Goal: Task Accomplishment & Management: Complete application form

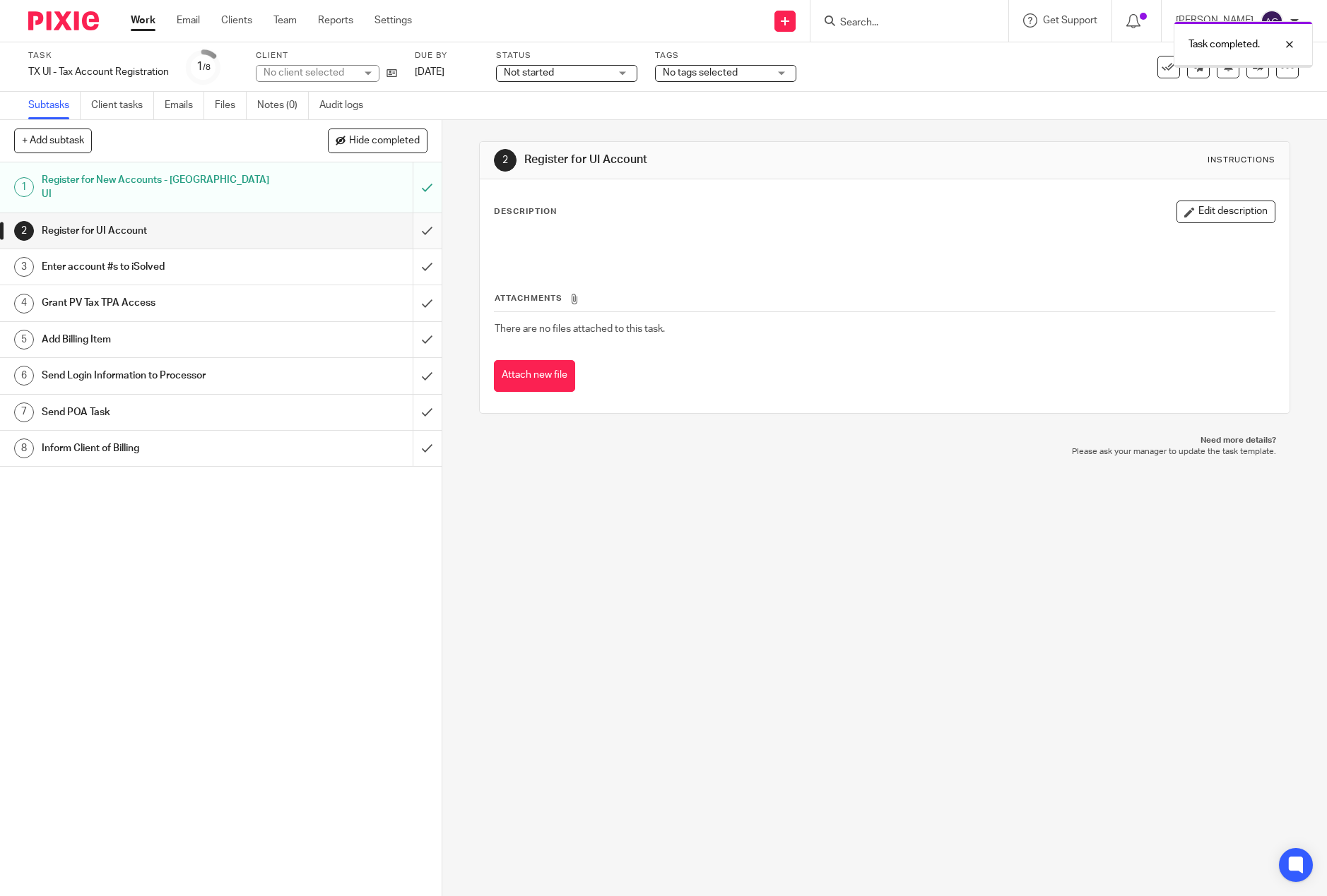
click at [412, 216] on input "submit" at bounding box center [220, 230] width 442 height 35
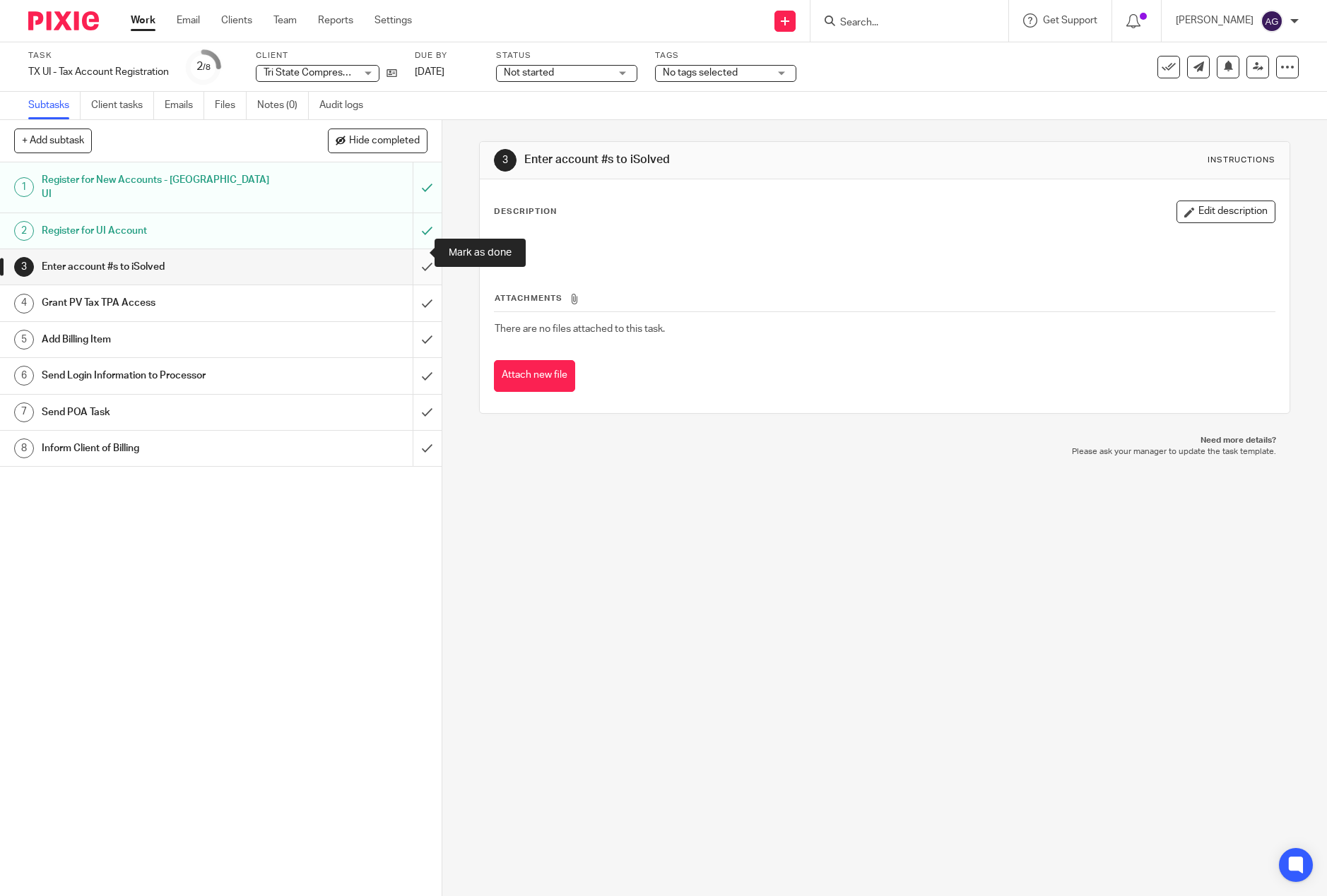
click at [413, 253] on input "submit" at bounding box center [220, 266] width 442 height 35
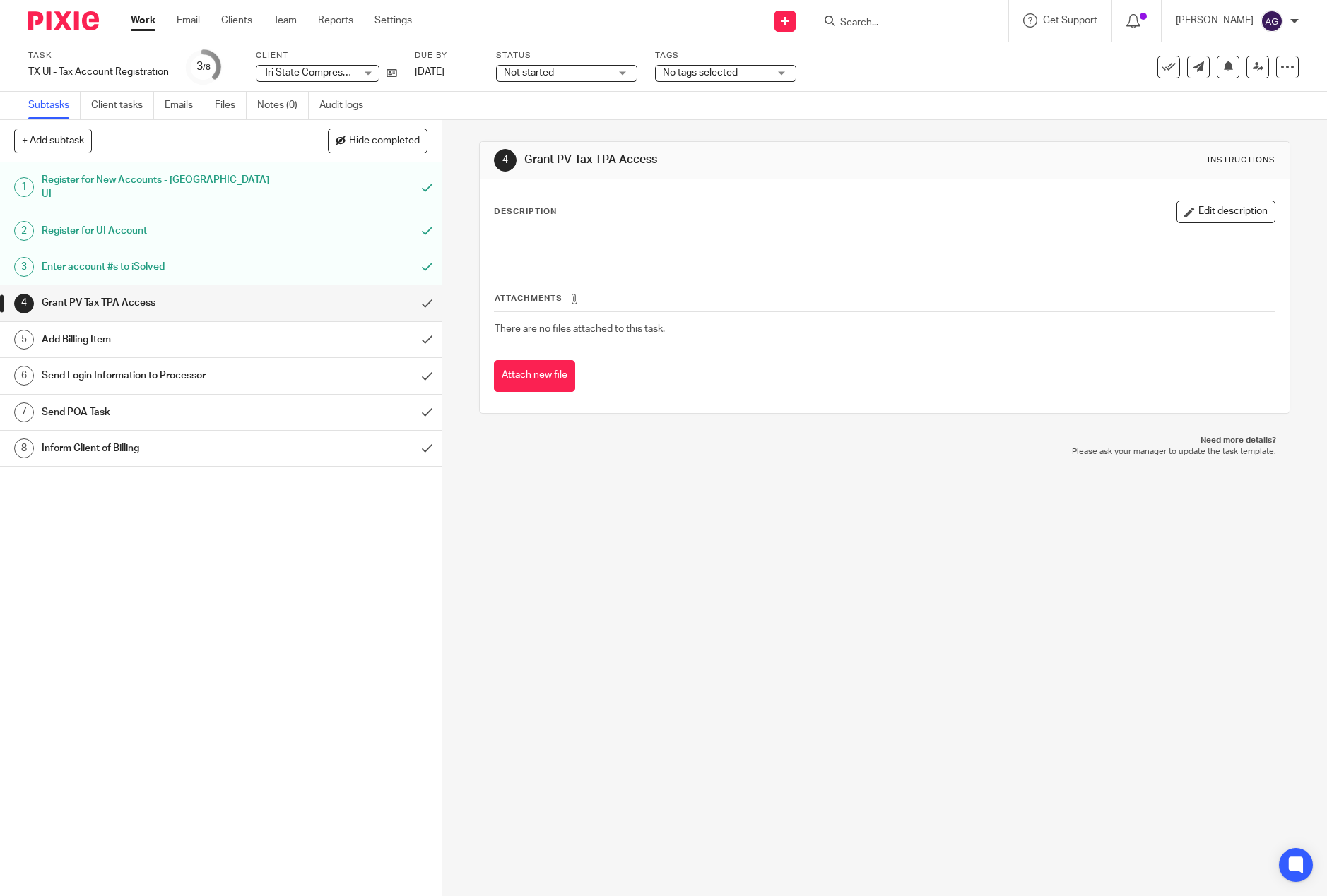
drag, startPoint x: 877, startPoint y: 670, endPoint x: 883, endPoint y: 686, distance: 17.1
click at [878, 670] on div "4 Grant PV Tax TPA Access Instructions Description Edit description Attachments…" at bounding box center [885, 508] width 885 height 776
drag, startPoint x: 416, startPoint y: 287, endPoint x: 393, endPoint y: 327, distance: 46.1
click at [416, 287] on input "submit" at bounding box center [220, 302] width 442 height 35
drag, startPoint x: 705, startPoint y: 598, endPoint x: 665, endPoint y: 599, distance: 40.0
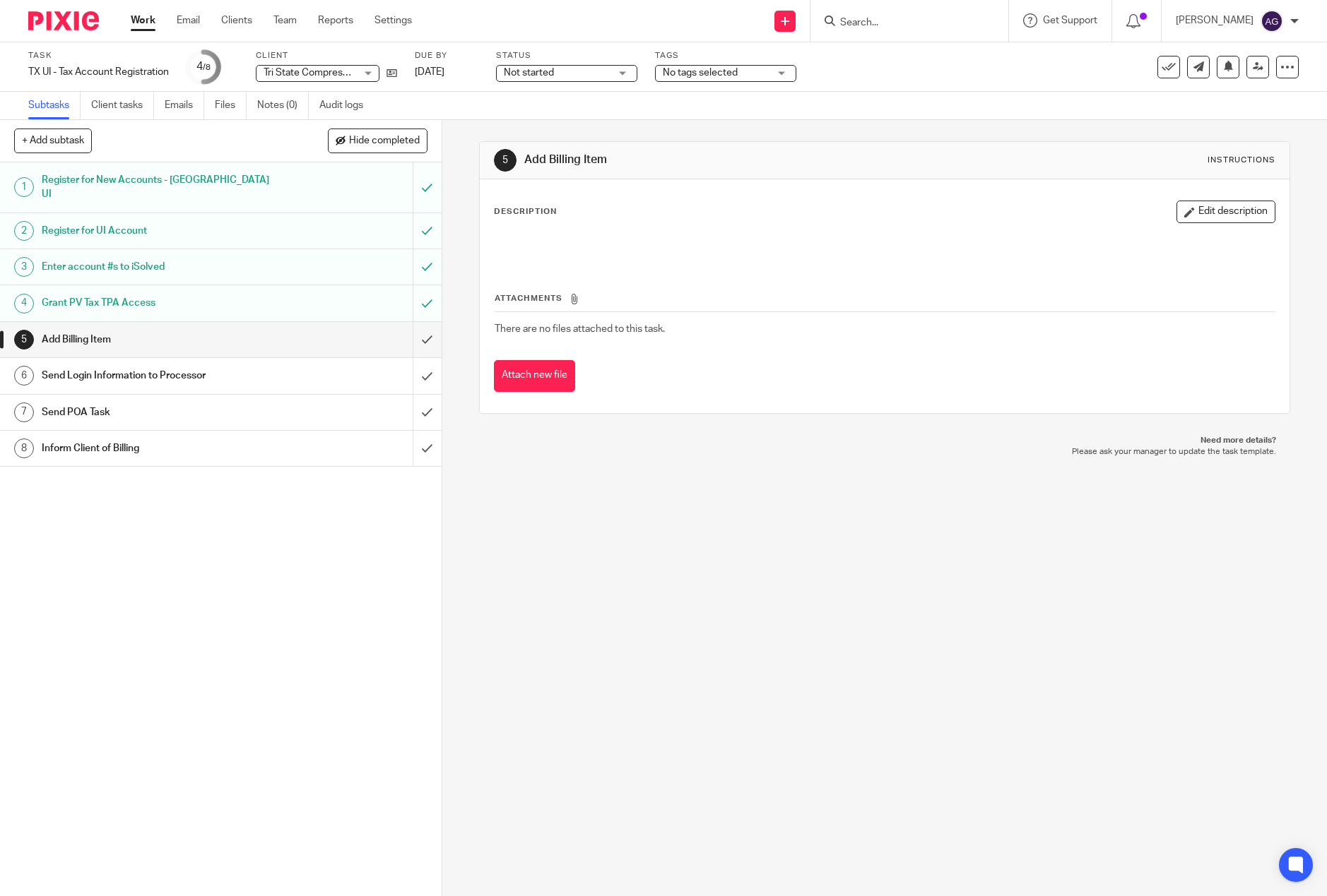
click at [705, 598] on div "5 Add Billing Item Instructions Description Edit description Attachments There …" at bounding box center [885, 508] width 885 height 776
drag, startPoint x: 882, startPoint y: 623, endPoint x: 636, endPoint y: 473, distance: 288.1
click at [882, 623] on div "5 Add Billing Item Instructions Description Edit description Attachments There …" at bounding box center [885, 508] width 885 height 776
click at [412, 322] on input "submit" at bounding box center [220, 339] width 442 height 35
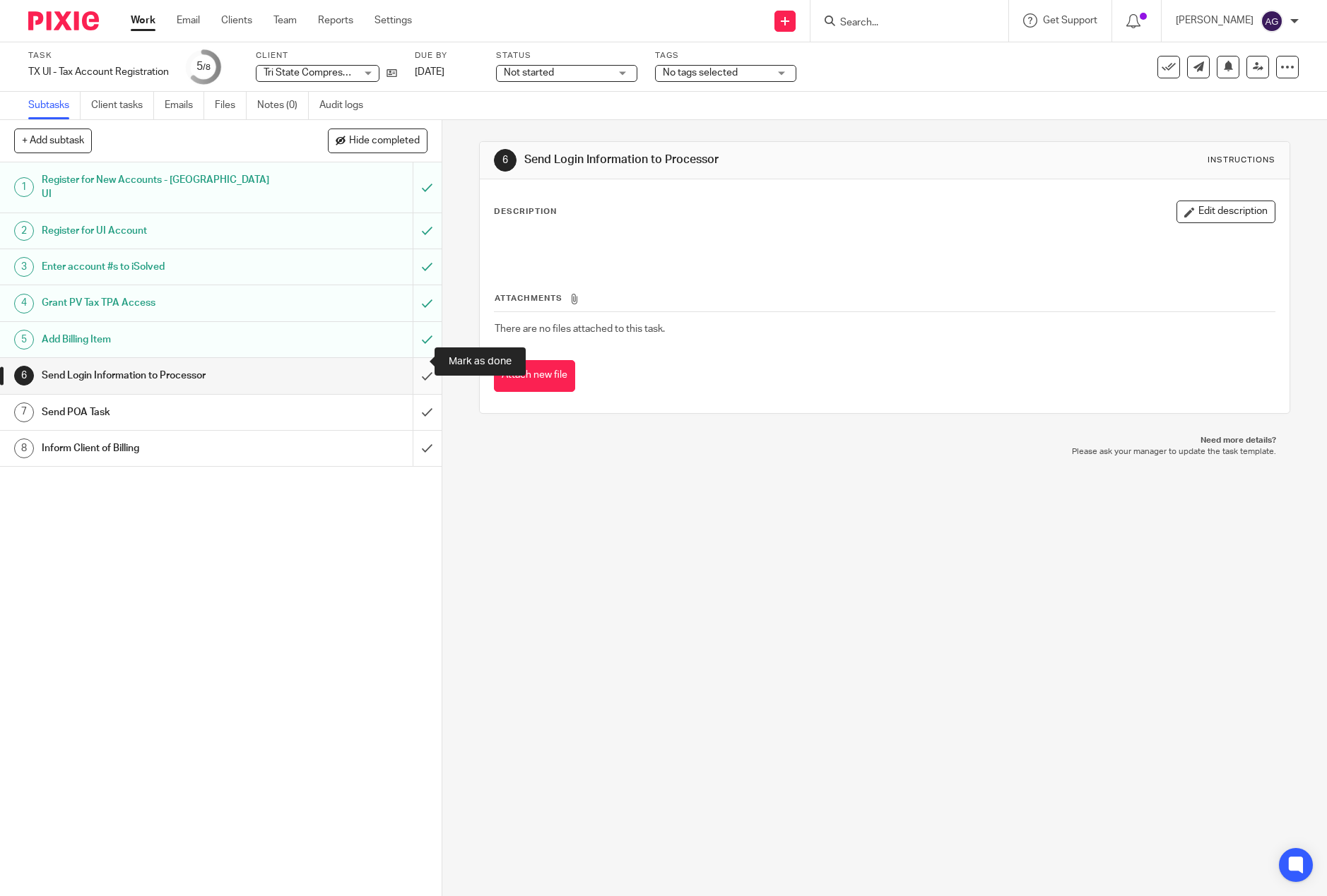
click at [406, 359] on input "submit" at bounding box center [220, 375] width 442 height 35
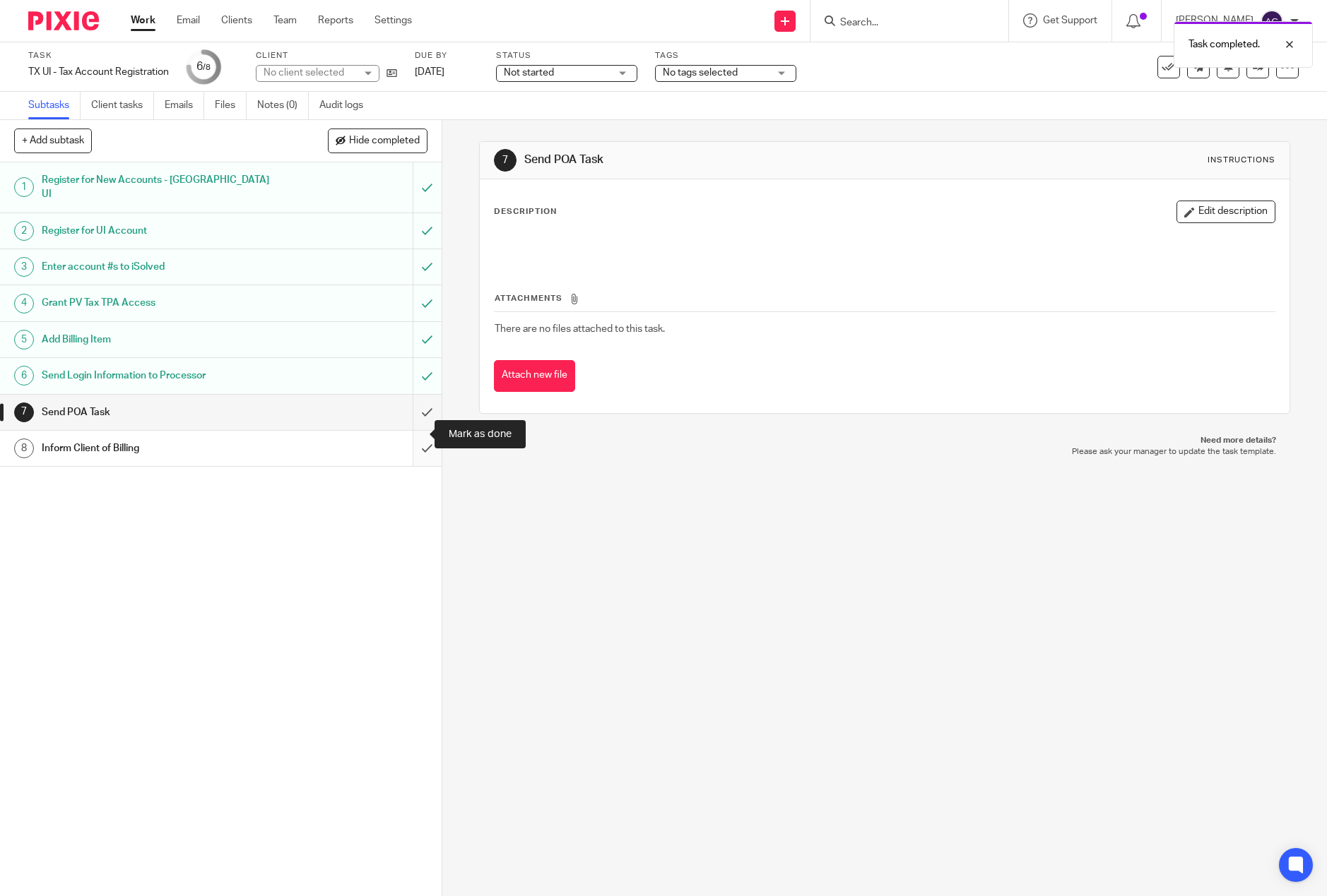
click at [411, 430] on input "submit" at bounding box center [220, 448] width 442 height 35
click at [406, 398] on input "submit" at bounding box center [220, 412] width 442 height 35
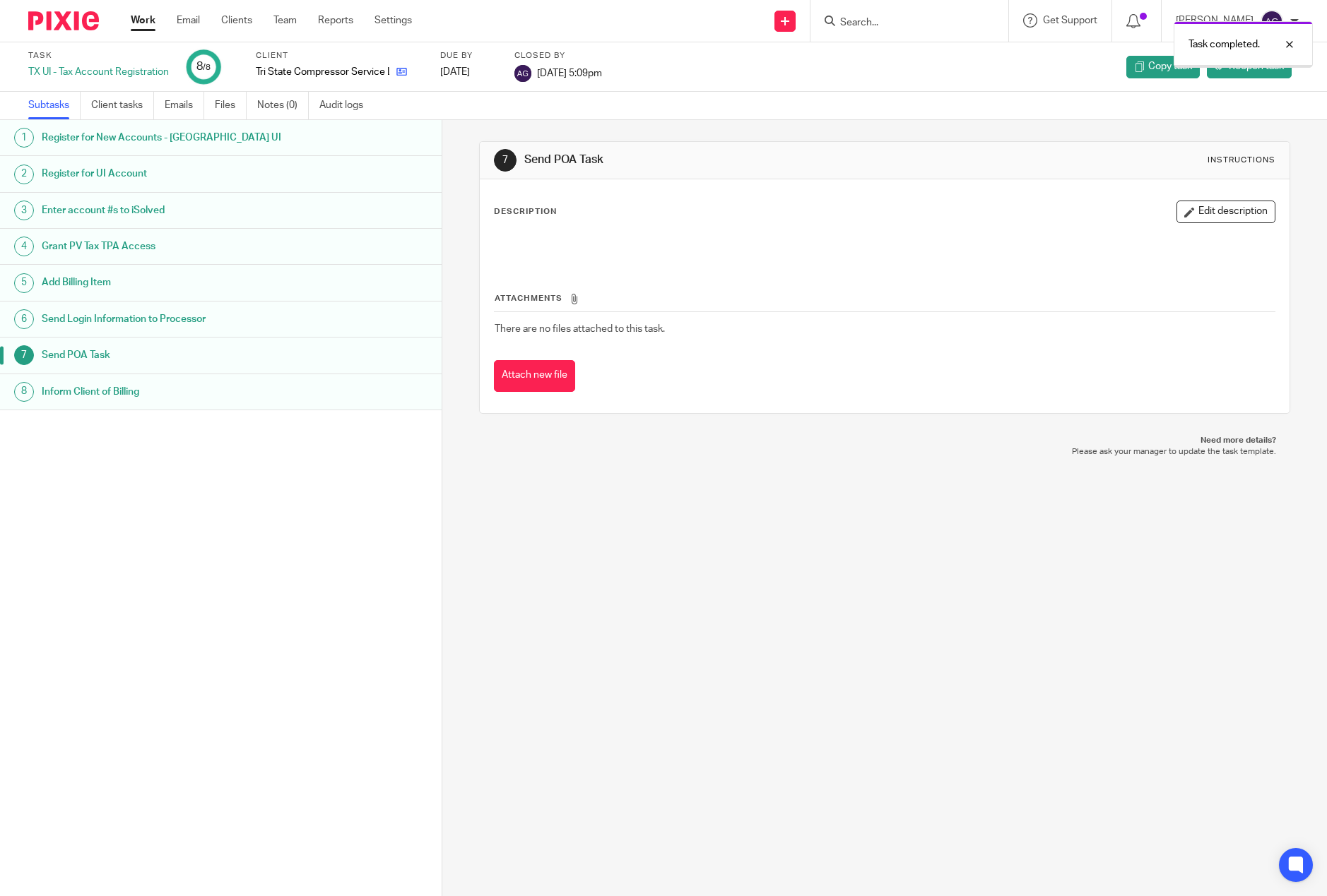
click at [397, 70] on link at bounding box center [398, 72] width 18 height 14
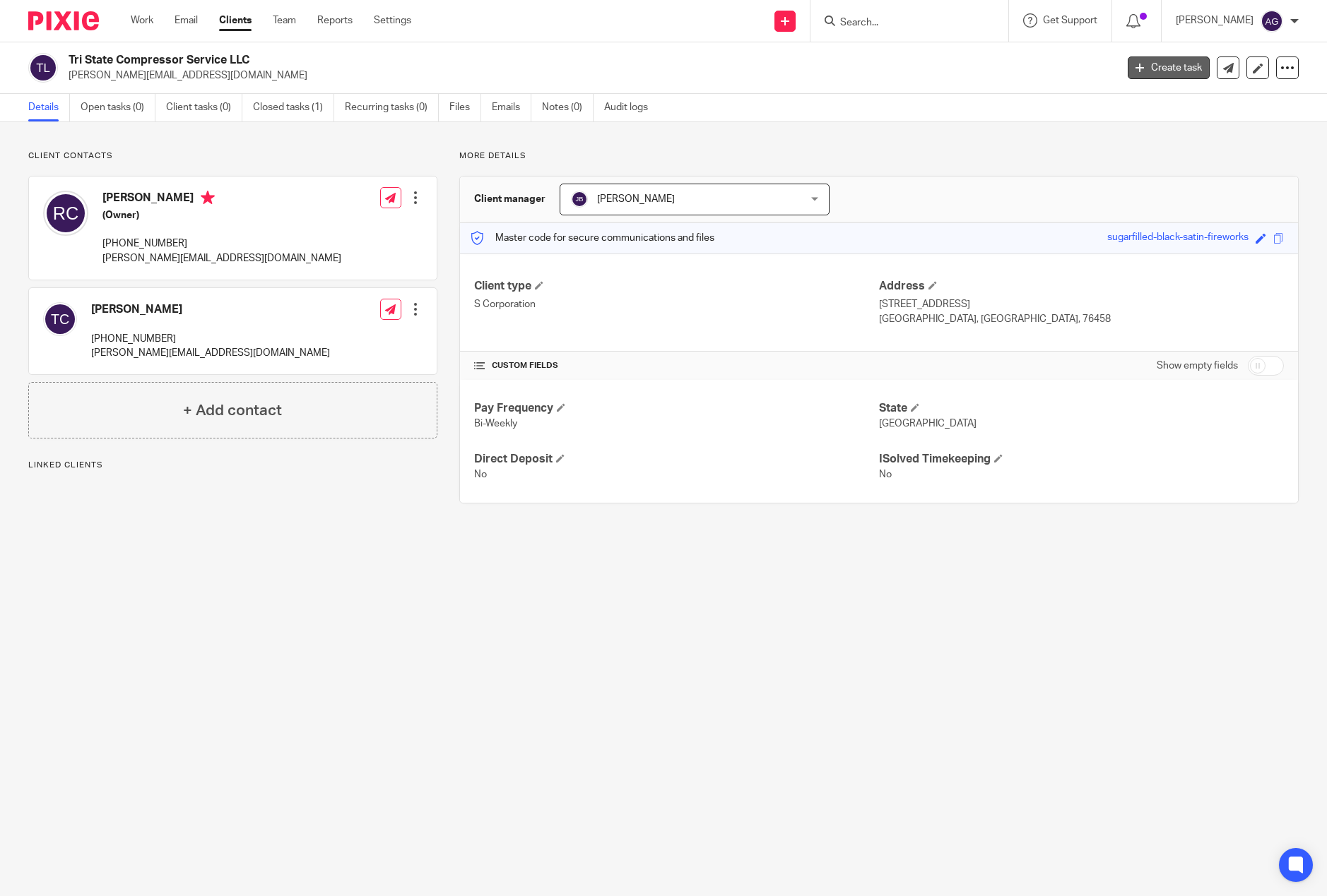
click at [1161, 68] on link "Create task" at bounding box center [1168, 67] width 82 height 23
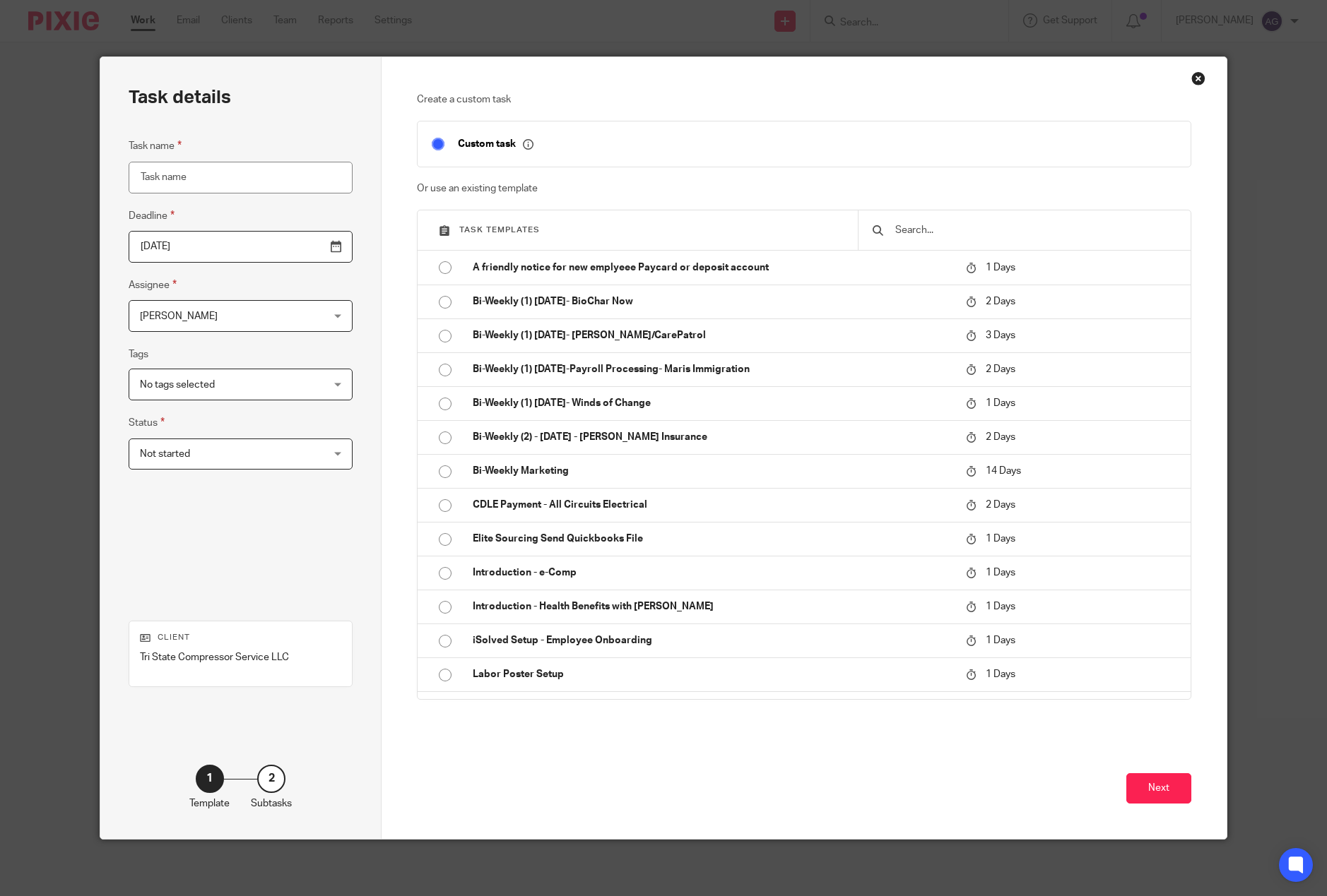
click at [1032, 228] on input "text" at bounding box center [1035, 230] width 283 height 16
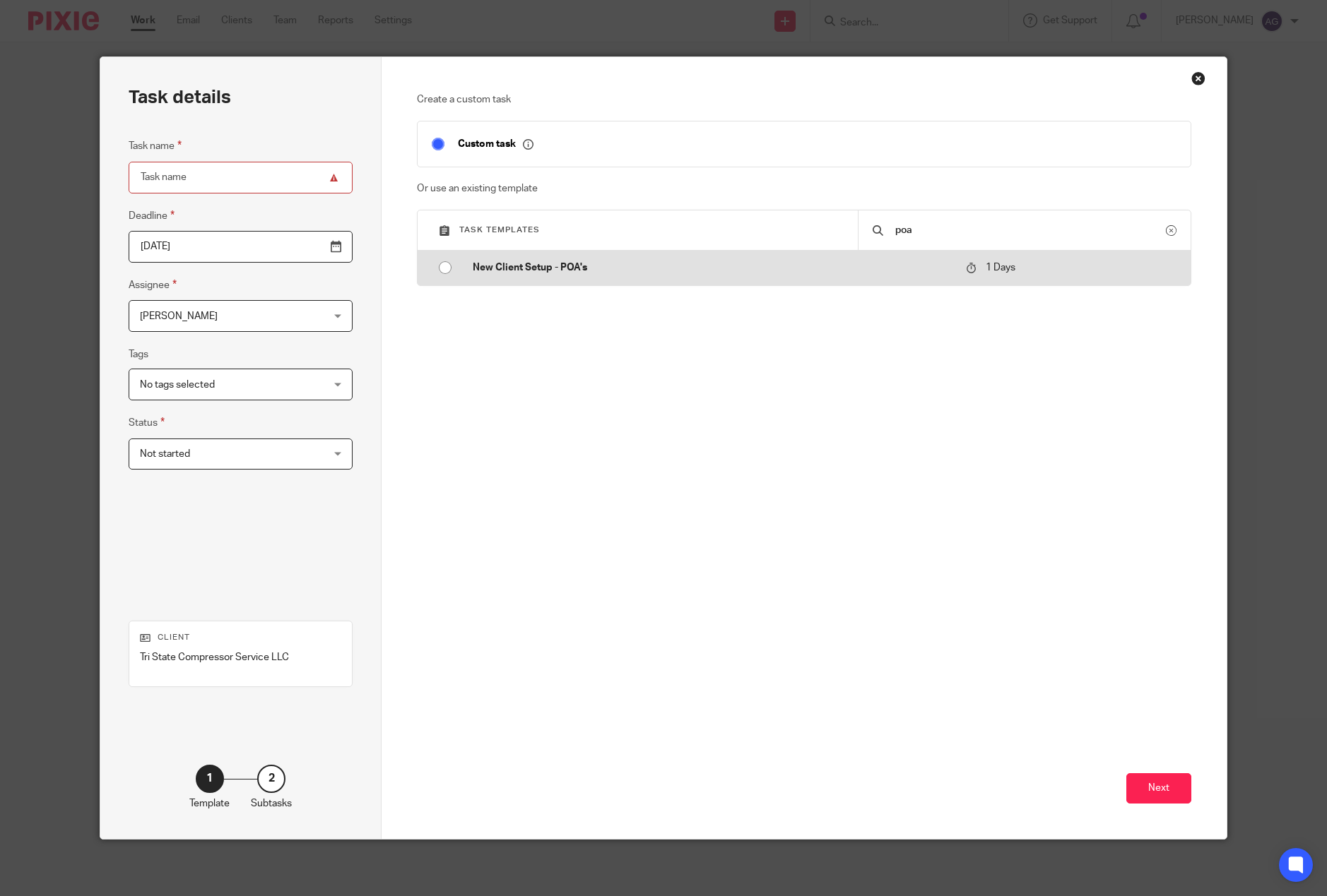
type input "poa"
click at [537, 265] on p "New Client Setup - POA's" at bounding box center [712, 268] width 479 height 14
type input "2025-08-21"
type input "New Client Setup - POA's"
checkbox input "false"
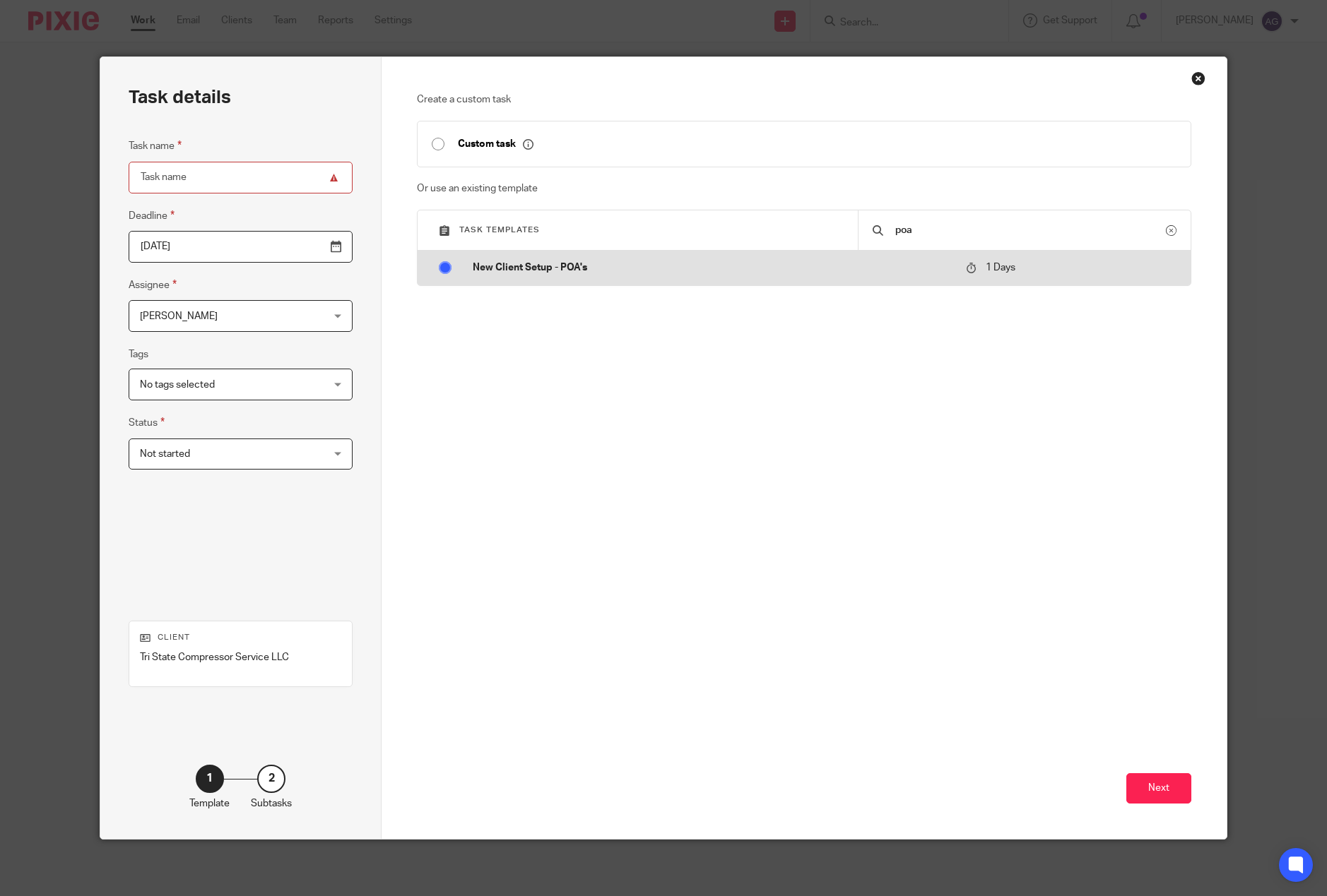
radio input "true"
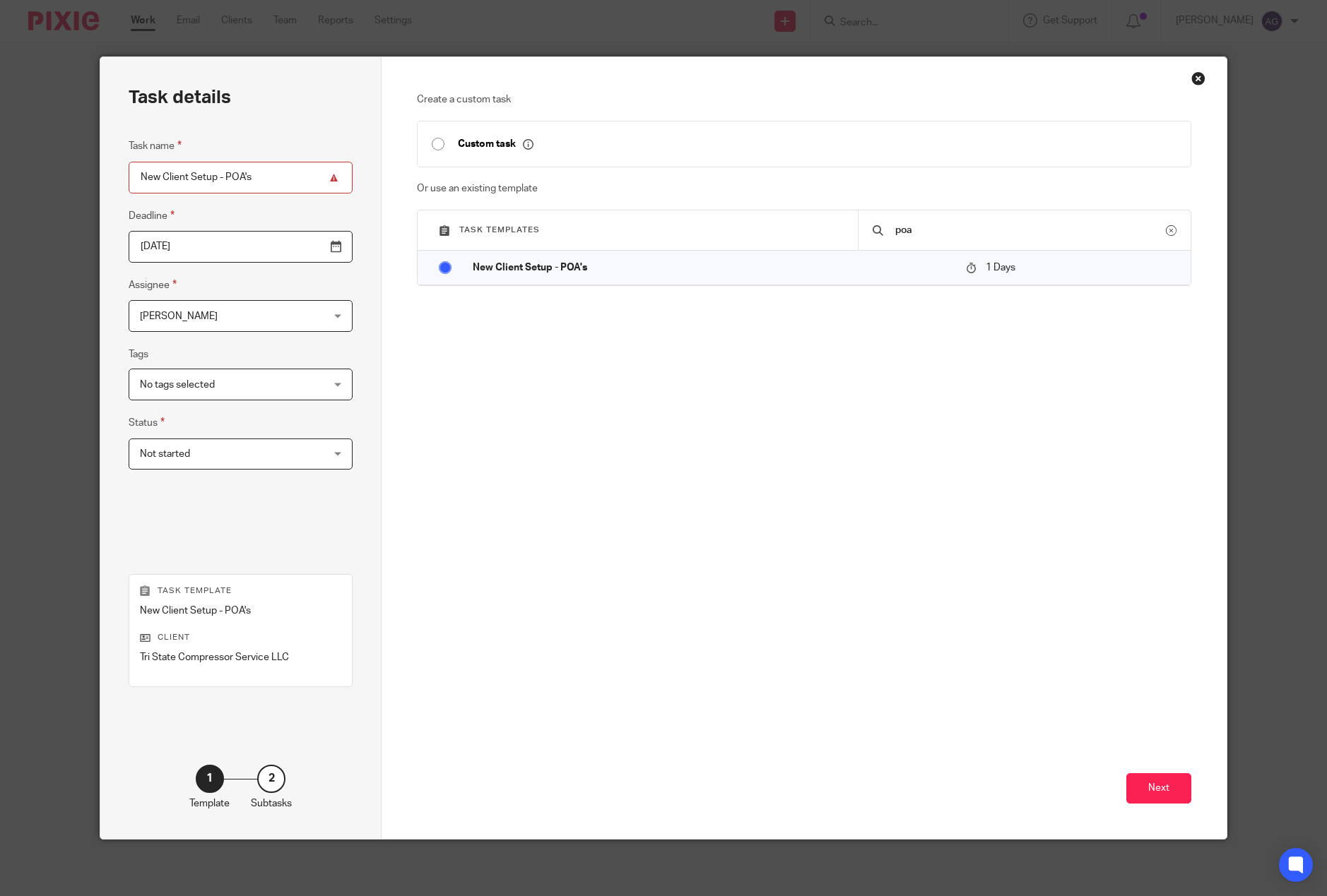
drag, startPoint x: 154, startPoint y: 177, endPoint x: 114, endPoint y: 216, distance: 55.9
click at [71, 191] on div "Task details Task name New Client Setup - POA's Deadline 2025-08-21 Assignee Am…" at bounding box center [664, 448] width 1327 height 896
type input "TX UI Client Setup - POA's"
click at [213, 315] on span "[PERSON_NAME]" at bounding box center [224, 316] width 170 height 30
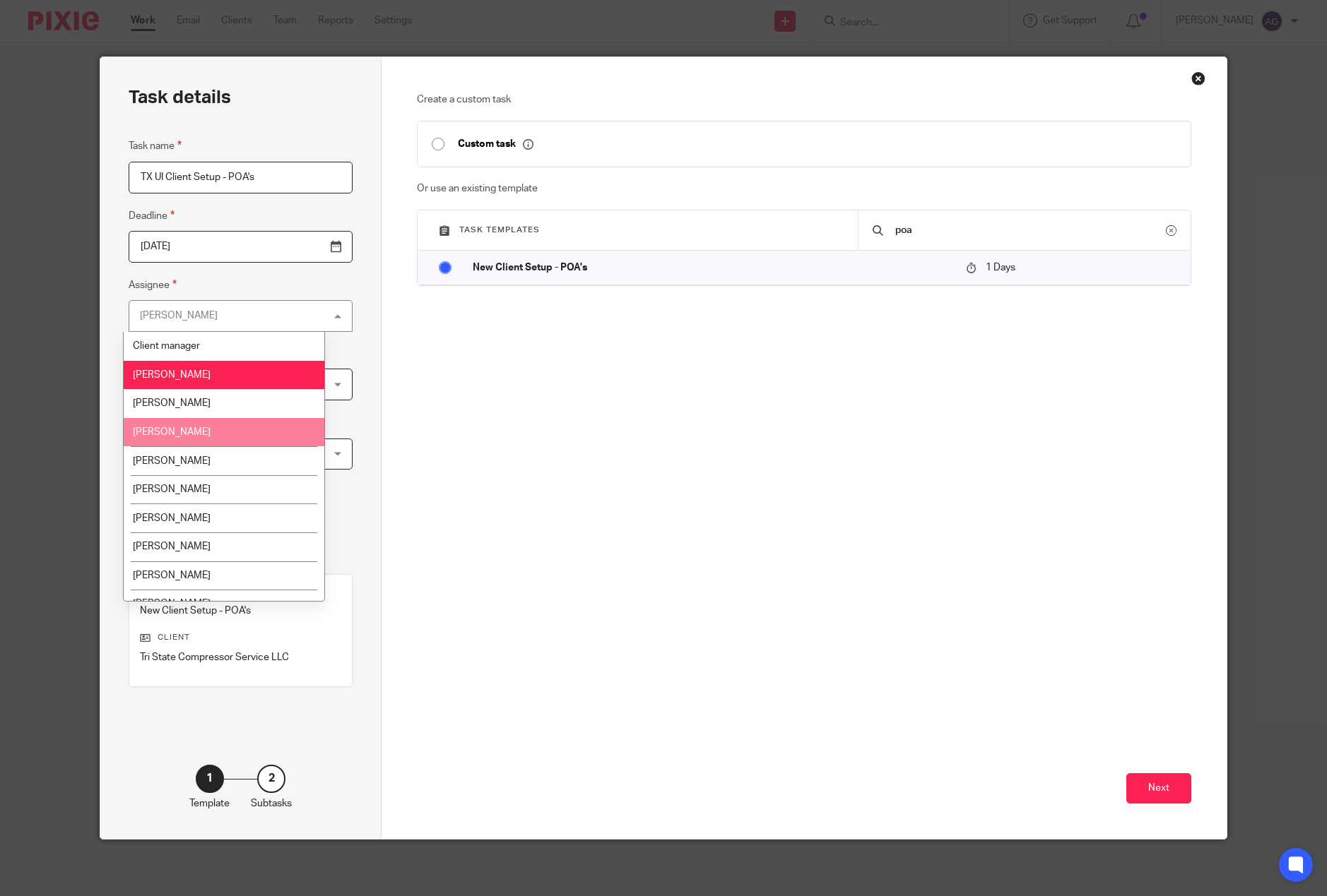
click at [217, 423] on li "Evan Bland" at bounding box center [224, 432] width 200 height 29
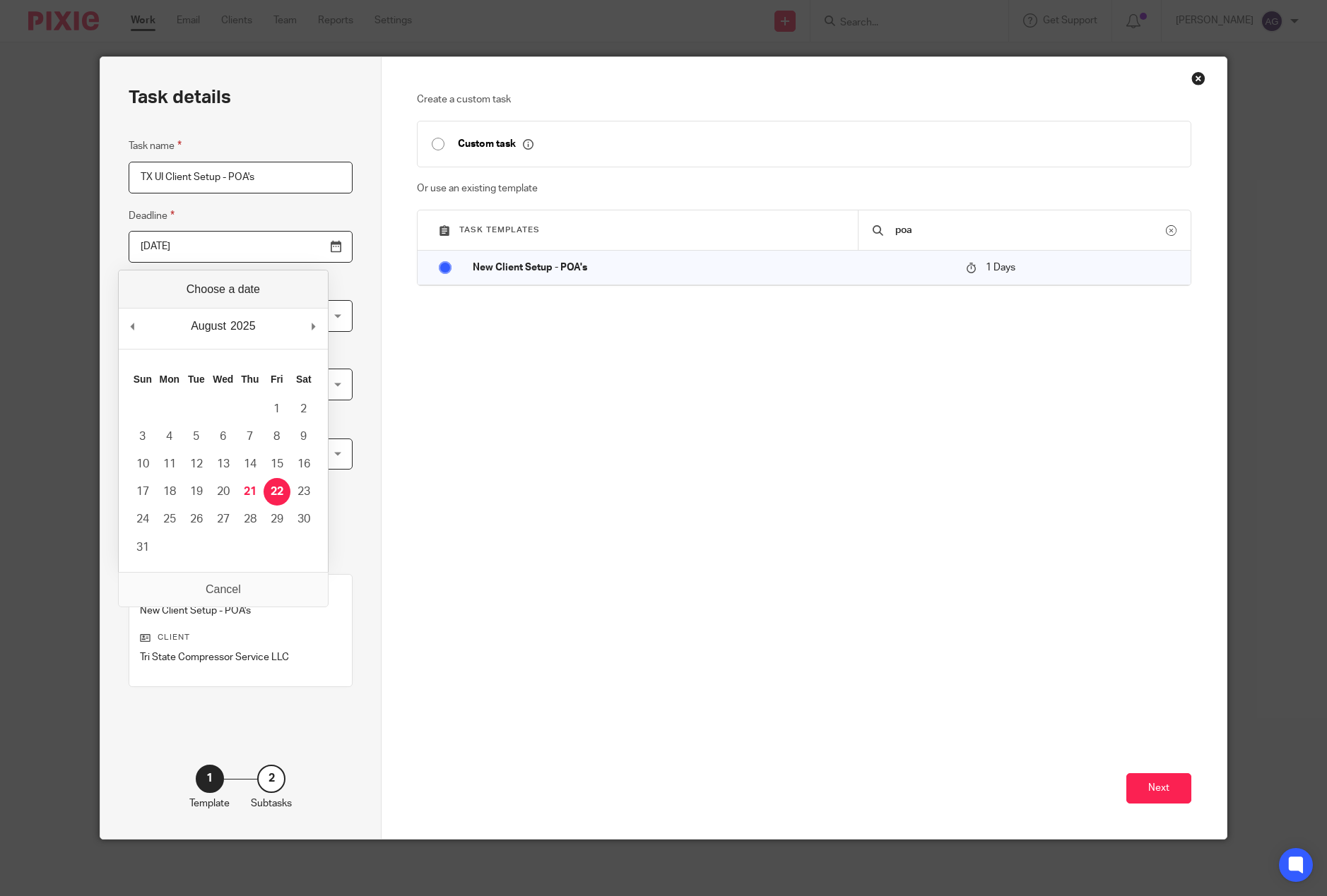
click at [306, 246] on input "[DATE]" at bounding box center [241, 247] width 224 height 32
type input "2025-09-11"
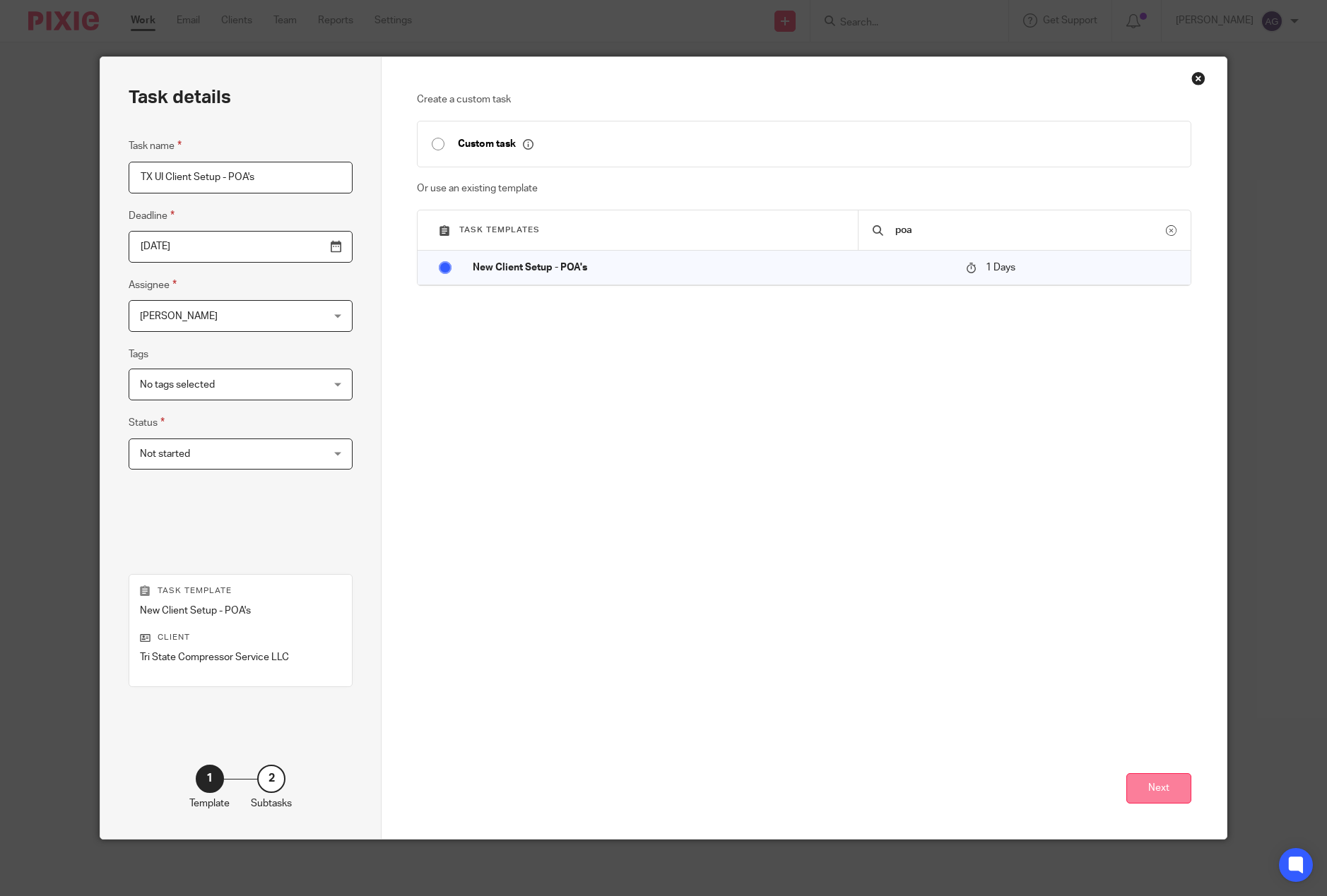
click at [1160, 778] on button "Next" at bounding box center [1158, 788] width 65 height 30
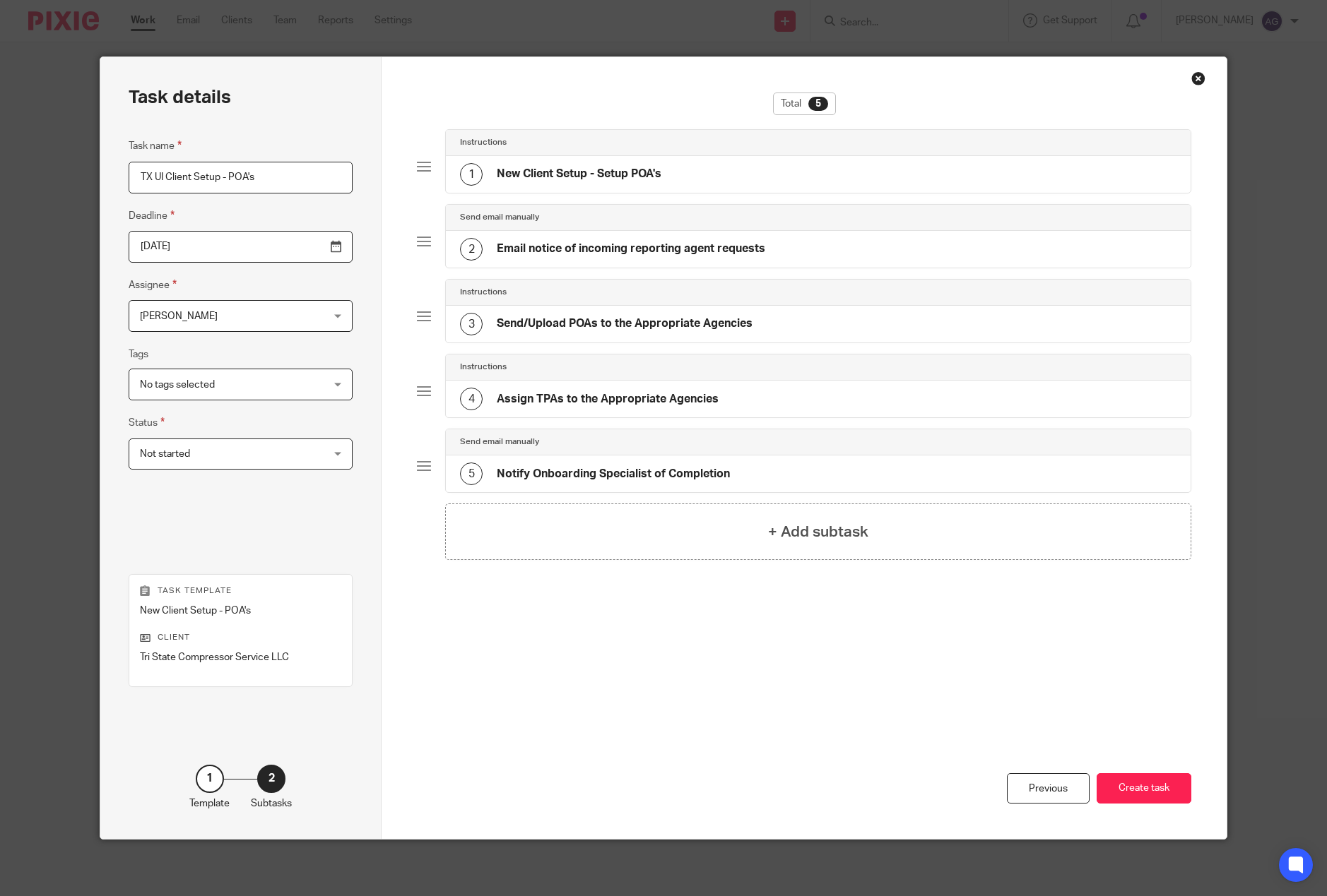
click at [621, 172] on h4 "New Client Setup - Setup POA's" at bounding box center [578, 173] width 165 height 15
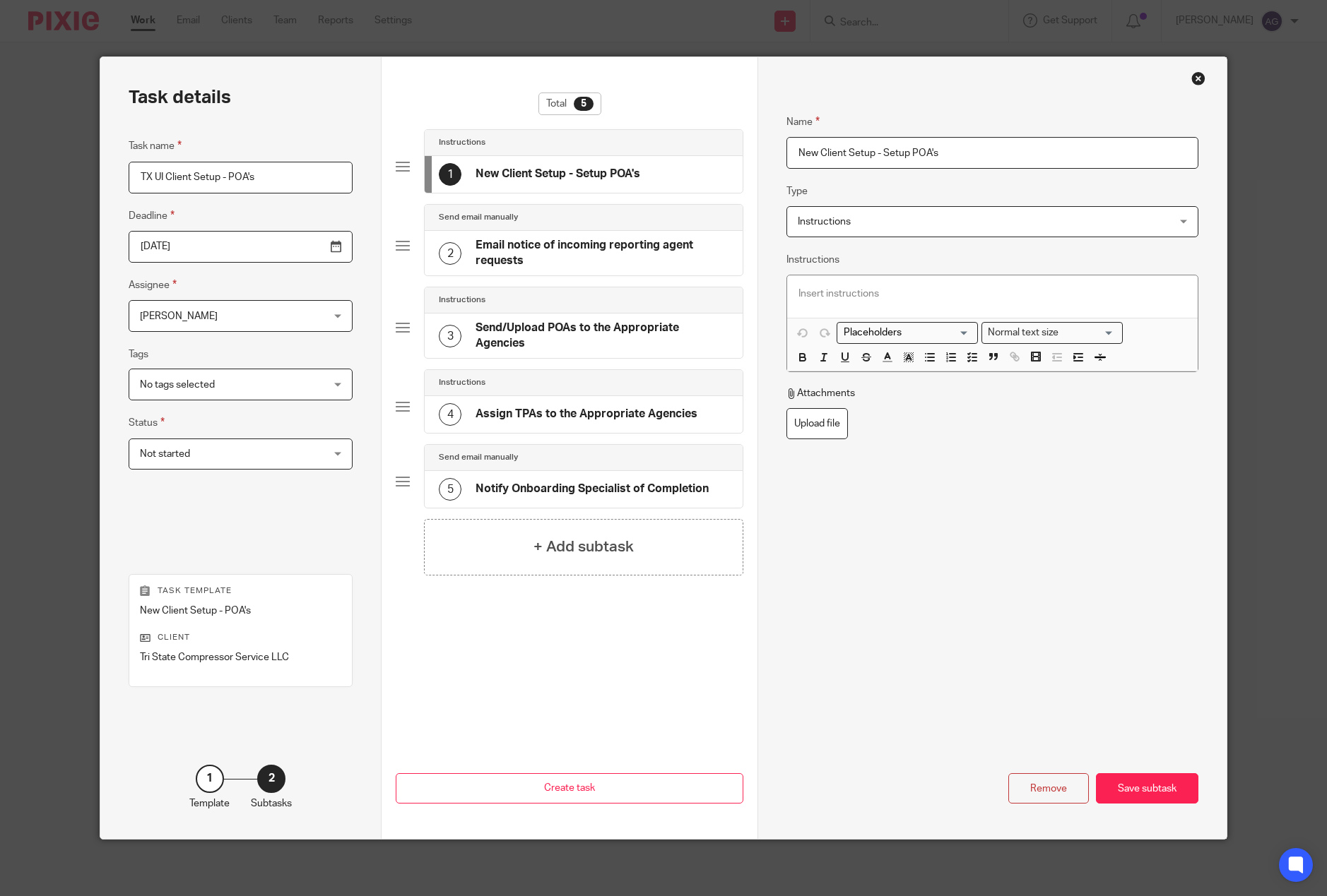
drag, startPoint x: 813, startPoint y: 151, endPoint x: 762, endPoint y: 205, distance: 74.3
click at [716, 190] on div "Task details Task name TX UI Client Setup - POA's Deadline 2025-09-11 Assignee …" at bounding box center [663, 448] width 1126 height 782
drag, startPoint x: 864, startPoint y: 151, endPoint x: 809, endPoint y: 159, distance: 55.6
click at [809, 159] on input "TX Client Setup - Setup POA's" at bounding box center [992, 152] width 412 height 32
type input "TX UI - Setup POA's"
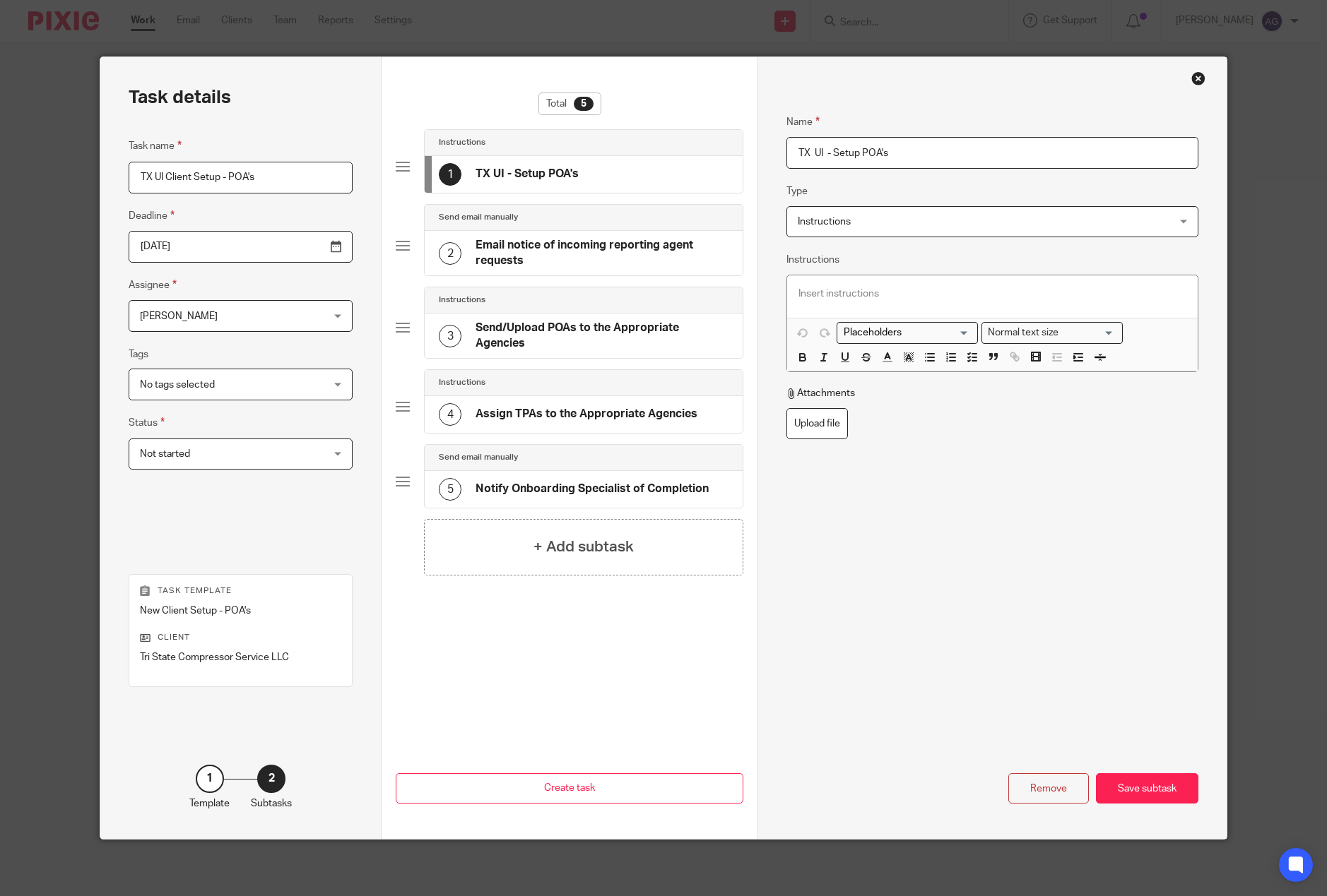
click at [639, 253] on h4 "Email notice of incoming reporting agent requests" at bounding box center [601, 253] width 252 height 30
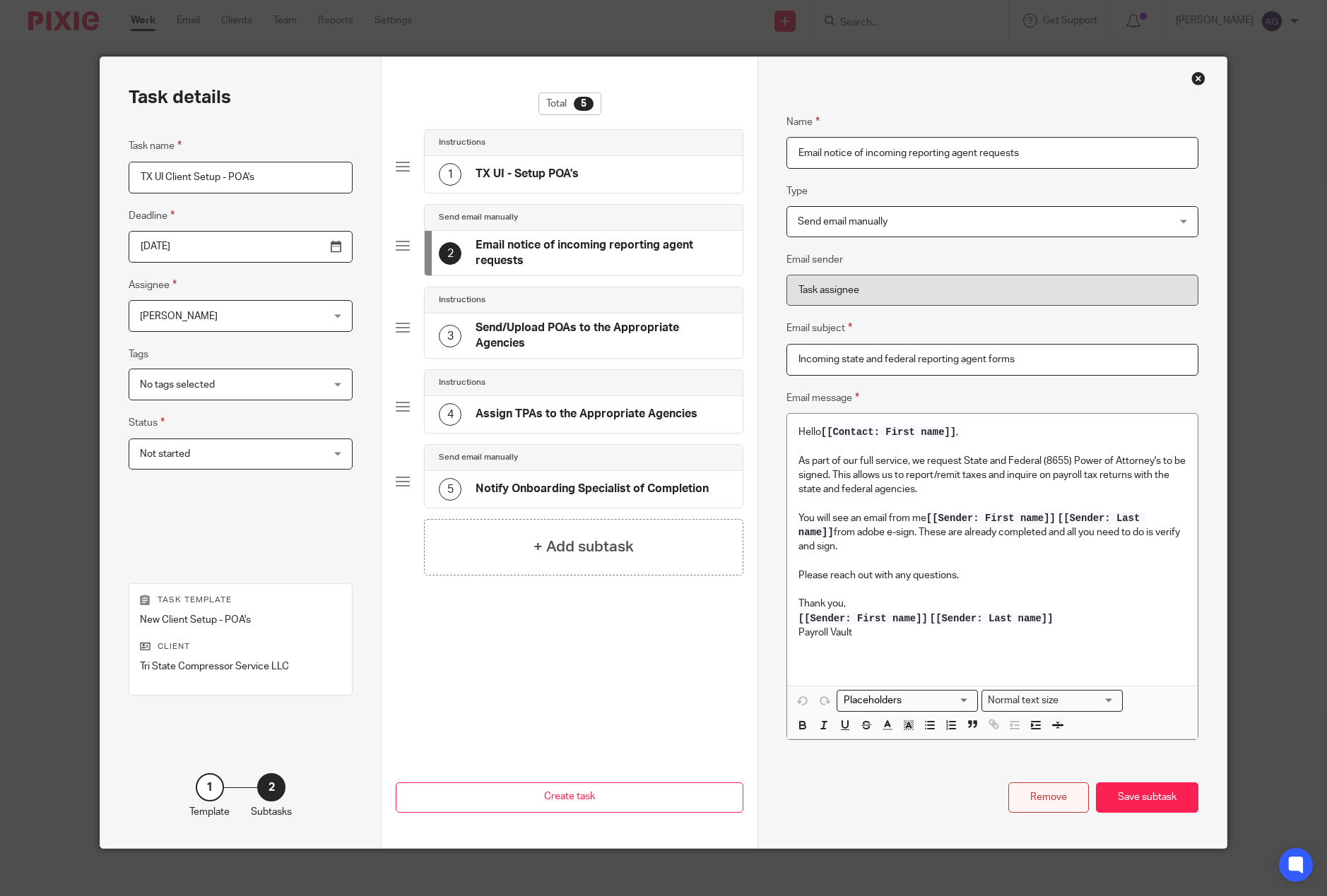
click at [1062, 798] on div "Remove" at bounding box center [1048, 798] width 80 height 30
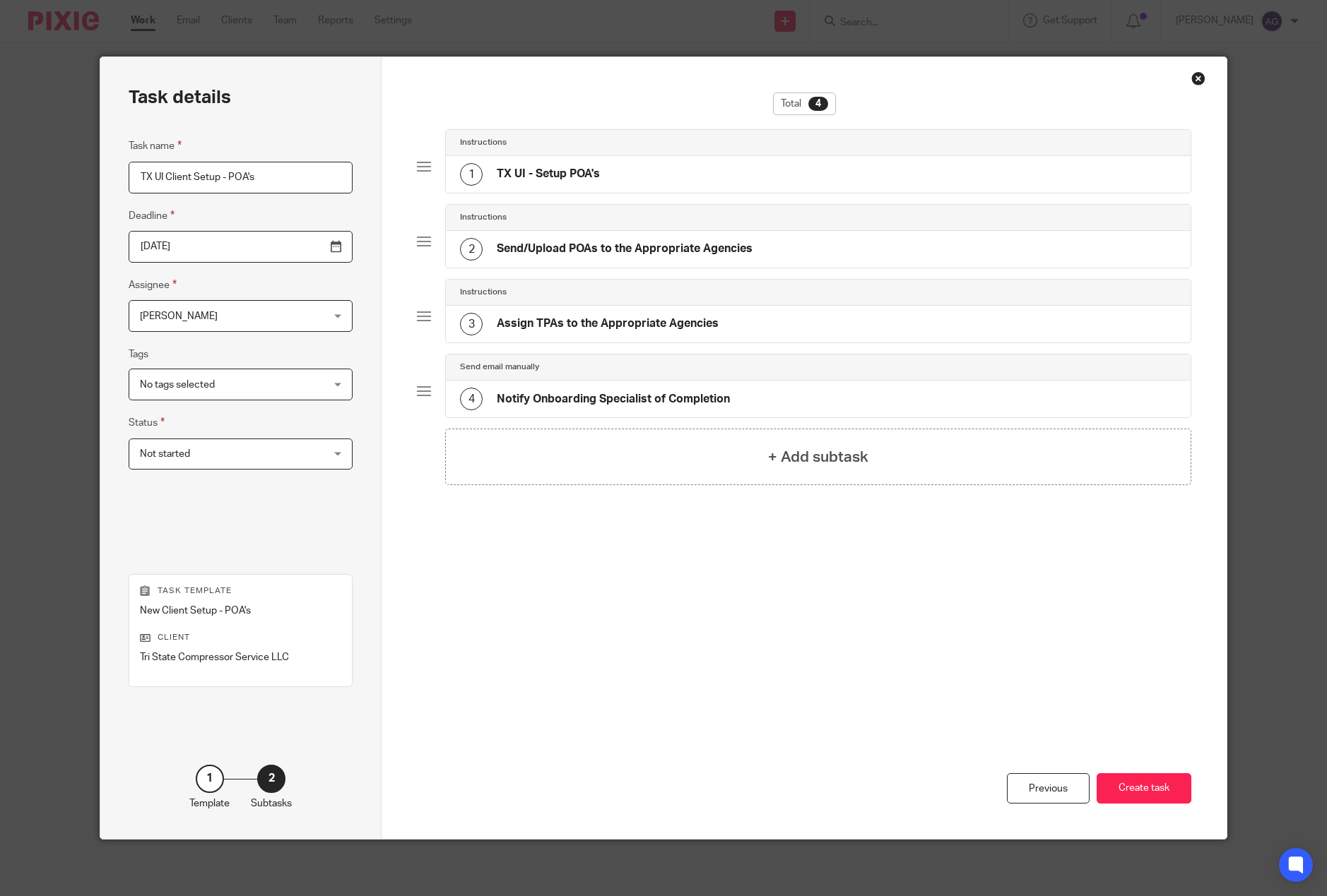
click at [546, 246] on h4 "Send/Upload POAs to the Appropriate Agencies" at bounding box center [624, 248] width 256 height 15
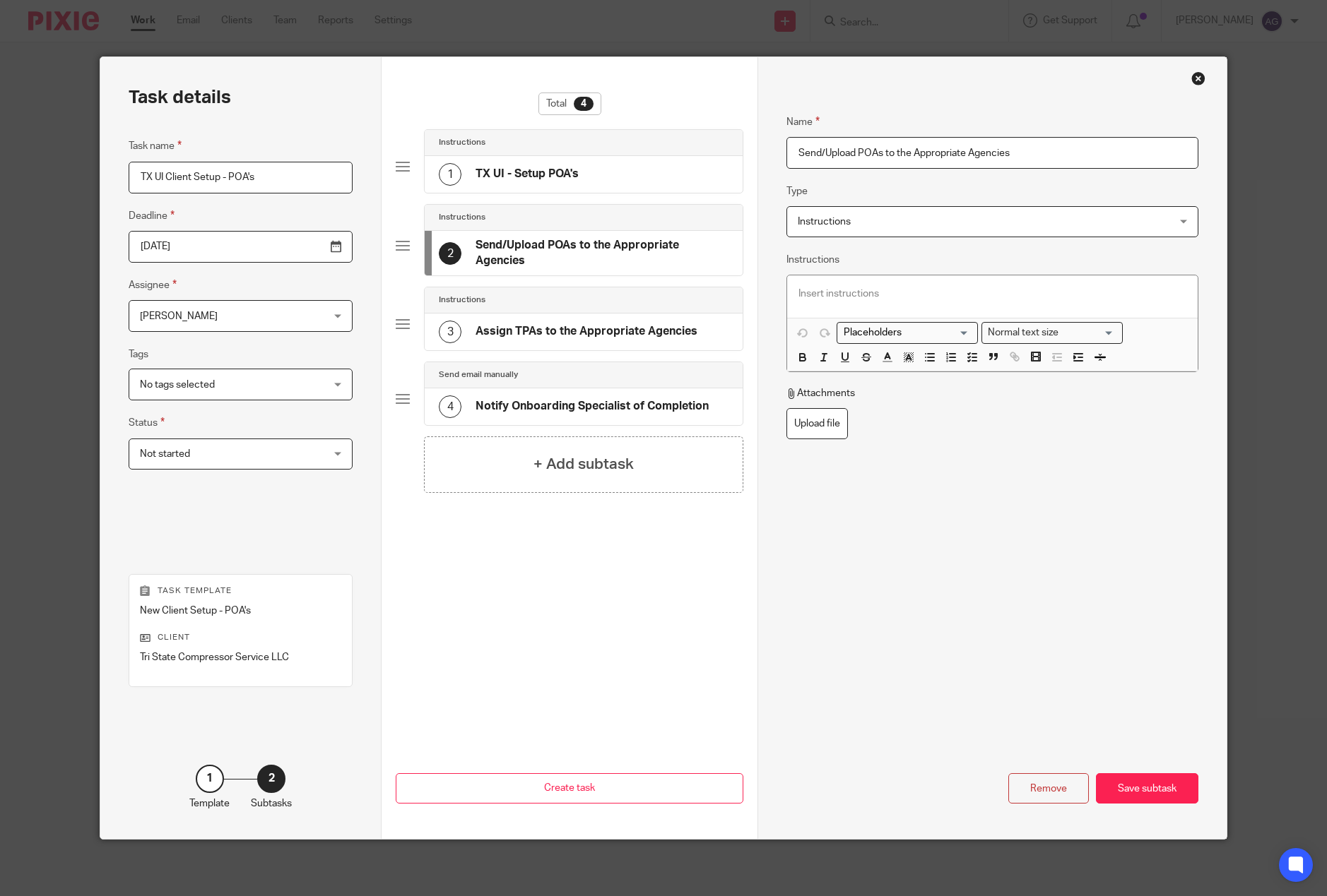
drag, startPoint x: 1052, startPoint y: 152, endPoint x: 891, endPoint y: 158, distance: 161.1
click at [891, 158] on input "Send/Upload POAs to the Appropriate Agencies" at bounding box center [992, 152] width 412 height 32
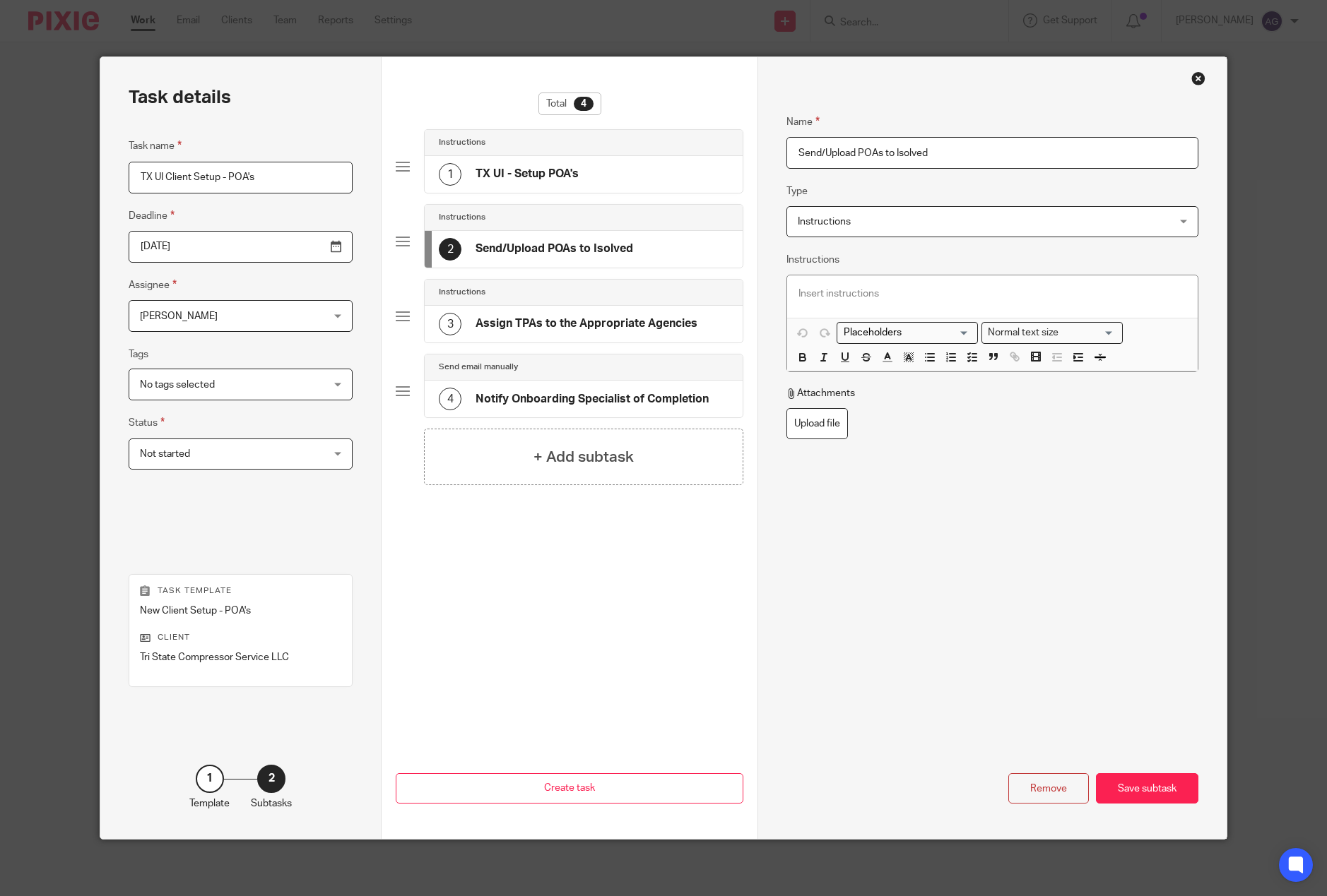
type input "Send/Upload POAs to Isolved"
drag, startPoint x: 563, startPoint y: 325, endPoint x: 564, endPoint y: 349, distance: 24.0
click at [563, 327] on h4 "Assign TPAs to the Appropriate Agencies" at bounding box center [586, 323] width 222 height 15
click at [1058, 788] on div "Remove" at bounding box center [1048, 788] width 80 height 30
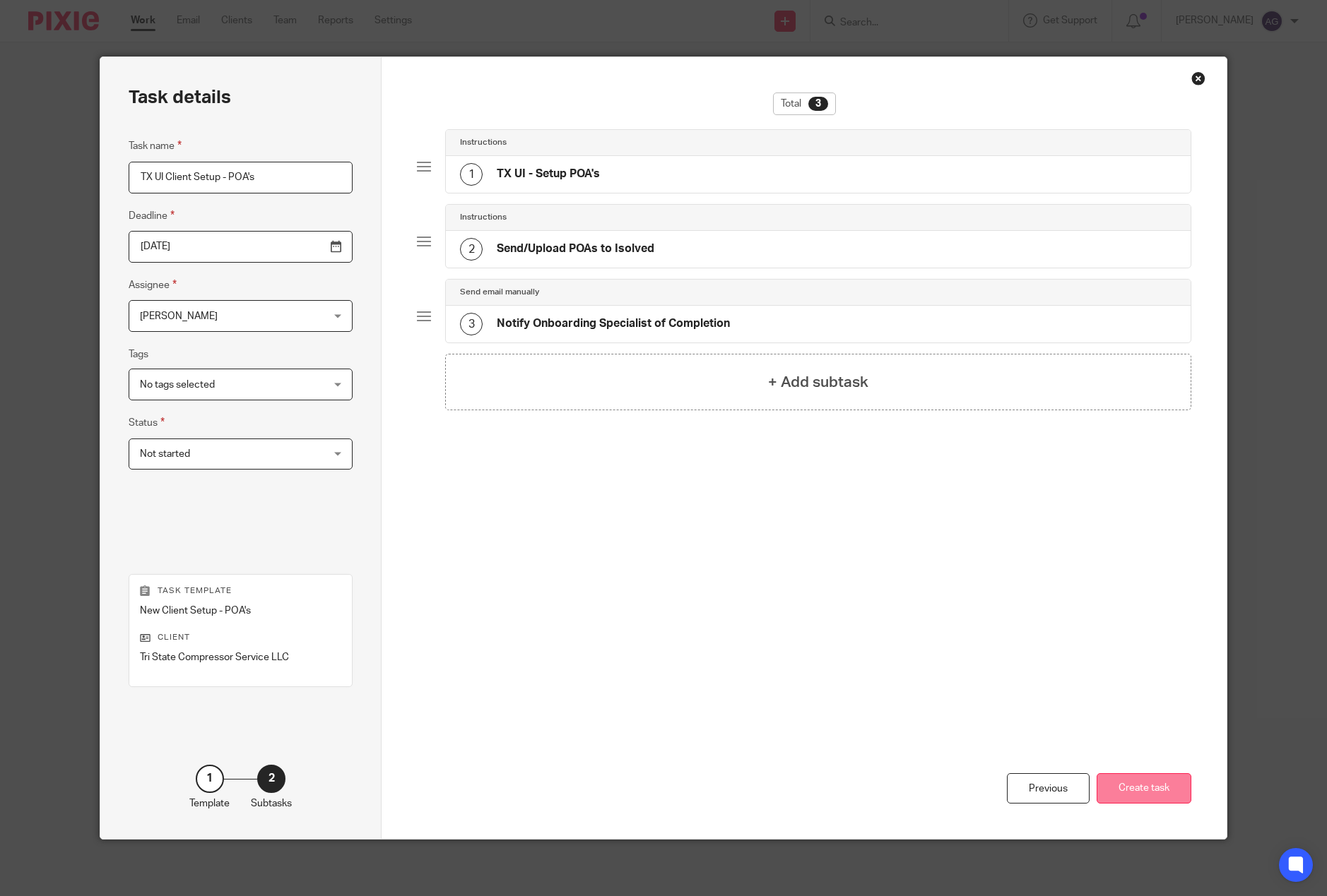
click at [1146, 783] on button "Create task" at bounding box center [1143, 788] width 95 height 30
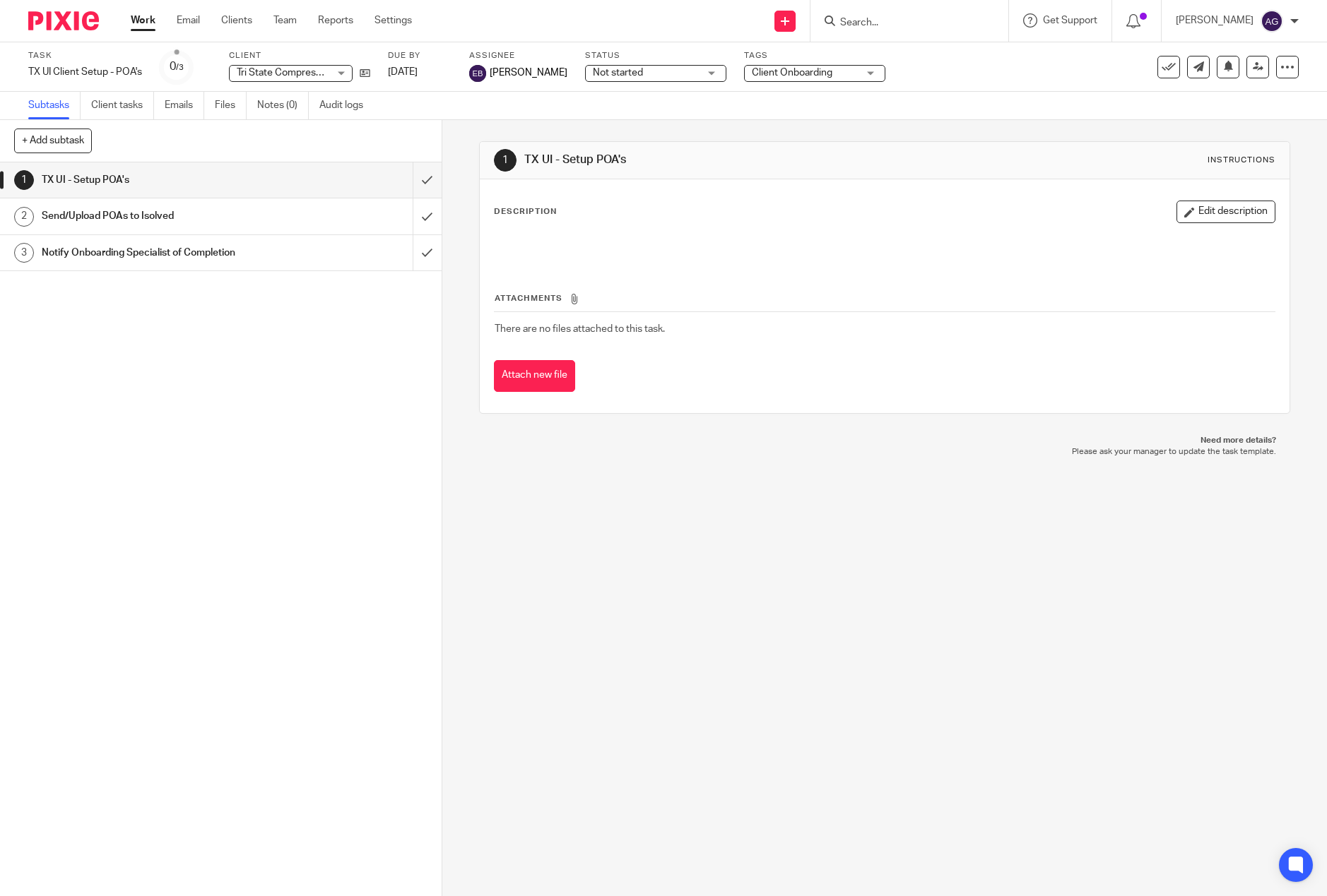
click at [786, 561] on div "1 TX UI - Setup POA's Instructions Description Edit description Attachments The…" at bounding box center [885, 508] width 885 height 776
click at [148, 20] on link "Work" at bounding box center [143, 20] width 25 height 14
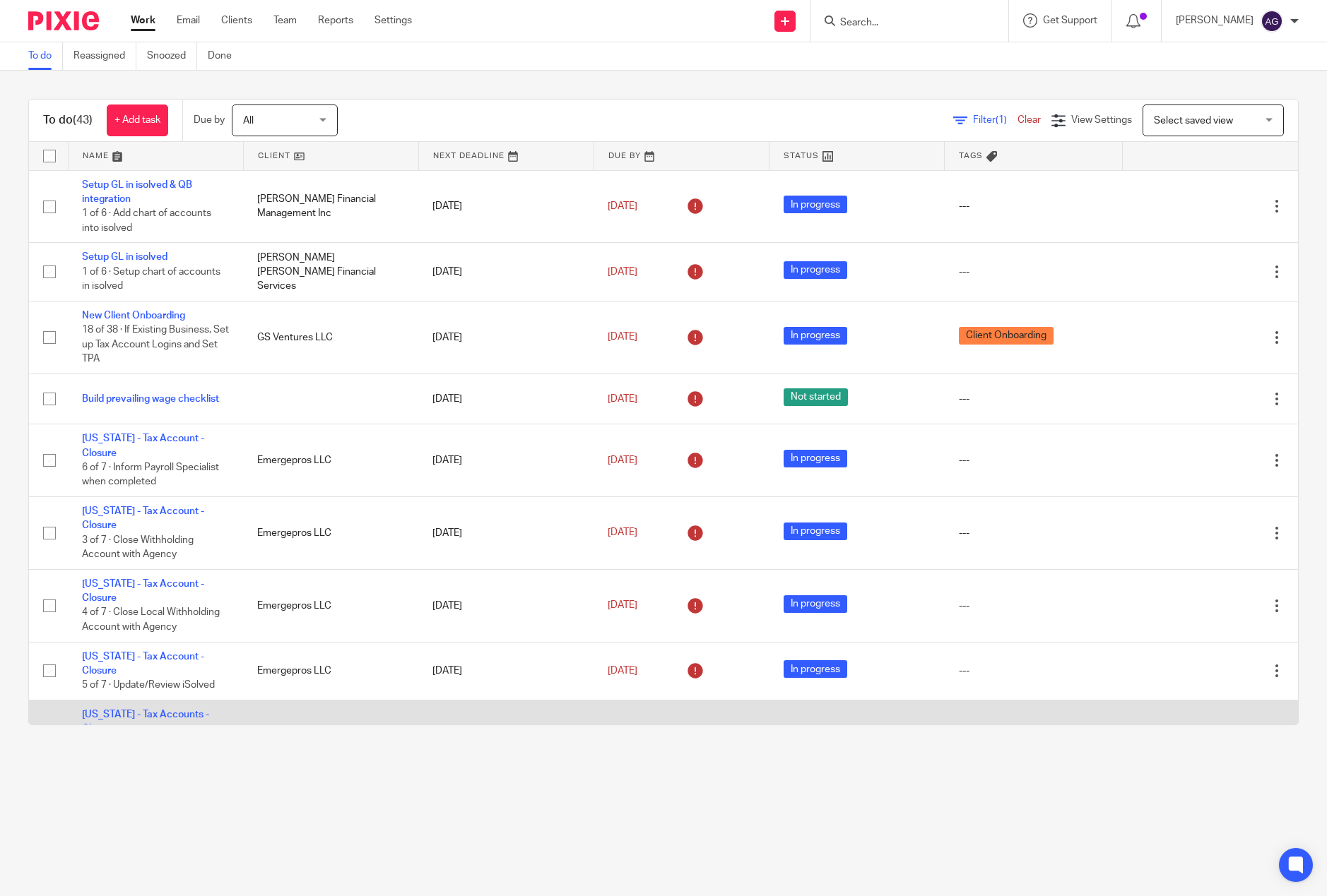
drag, startPoint x: 560, startPoint y: 761, endPoint x: 422, endPoint y: 693, distance: 153.8
click at [560, 761] on main "To do Reassigned Snoozed Done To do (43) + Add task Due by All All [DATE] [DATE…" at bounding box center [664, 448] width 1327 height 896
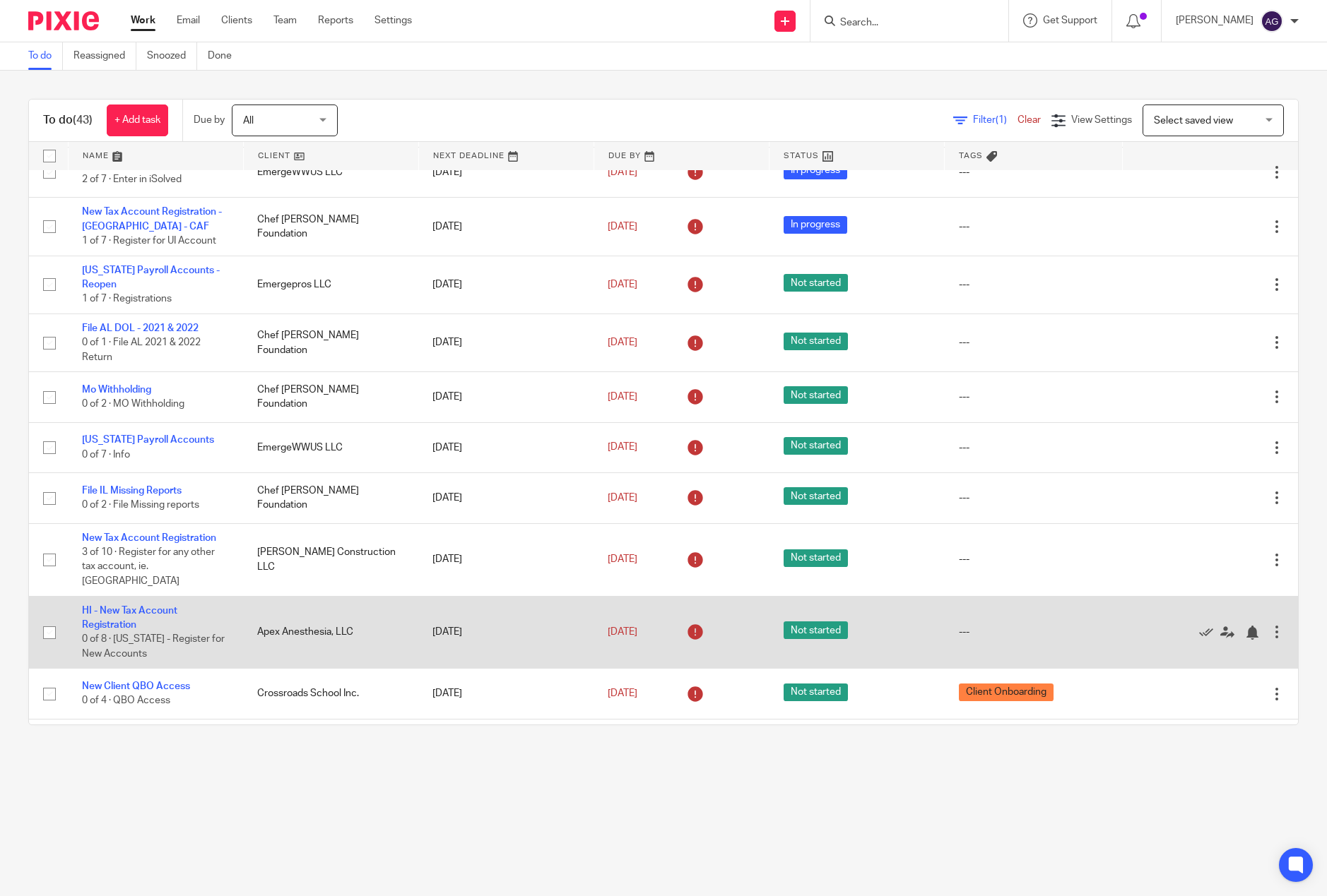
scroll to position [932, 0]
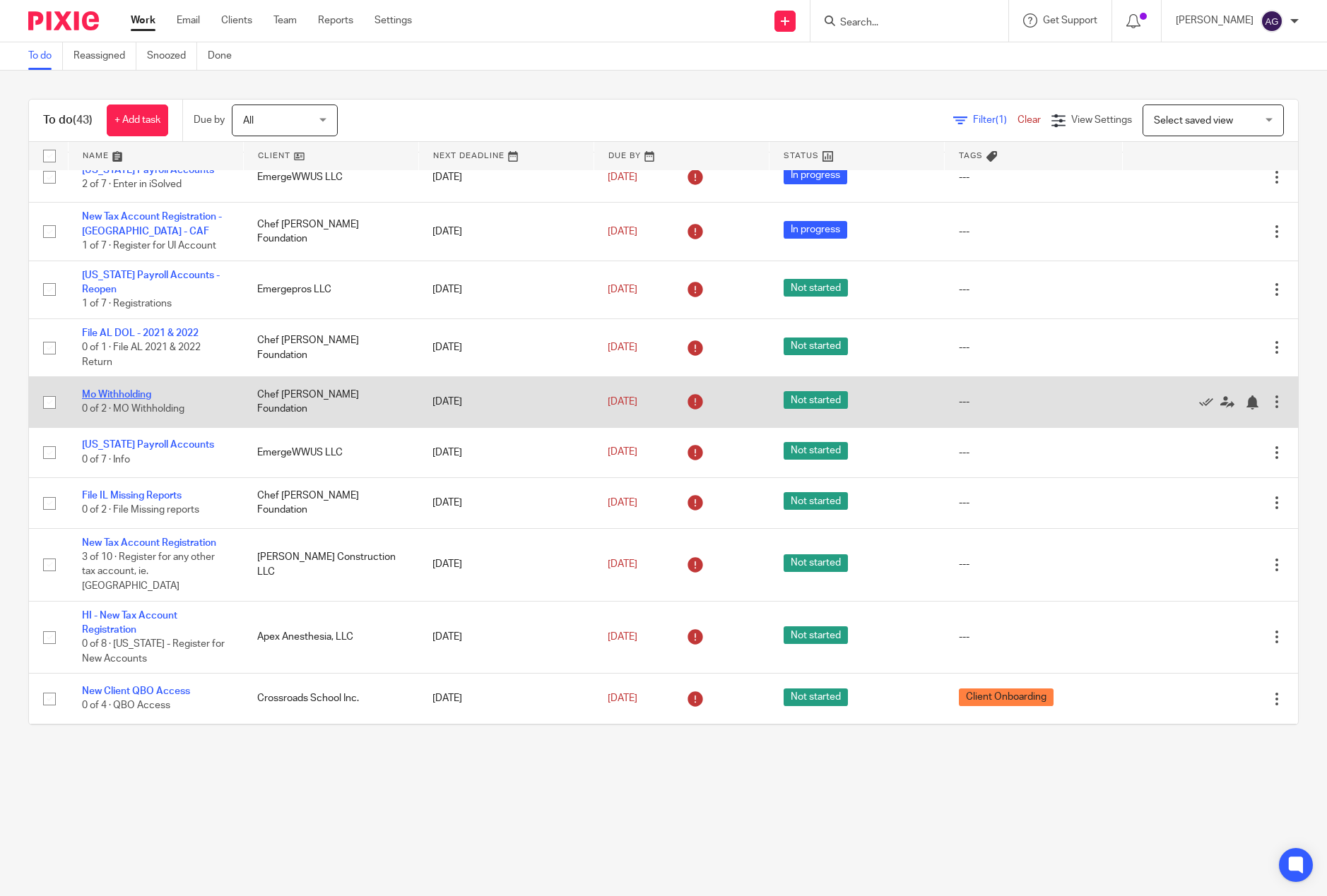
click at [143, 390] on link "Mo Withholding" at bounding box center [116, 394] width 70 height 10
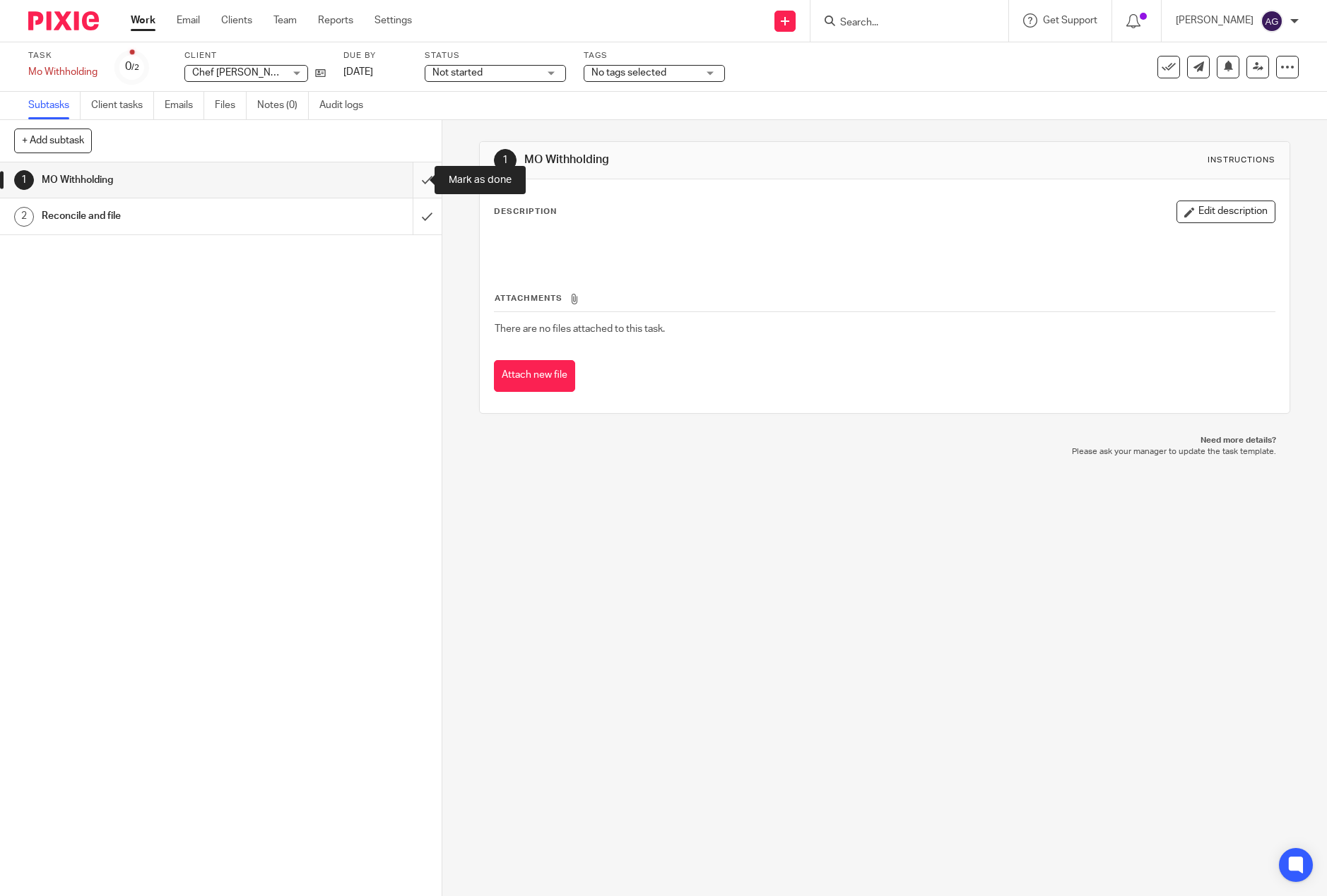
click at [416, 170] on input "submit" at bounding box center [220, 180] width 442 height 35
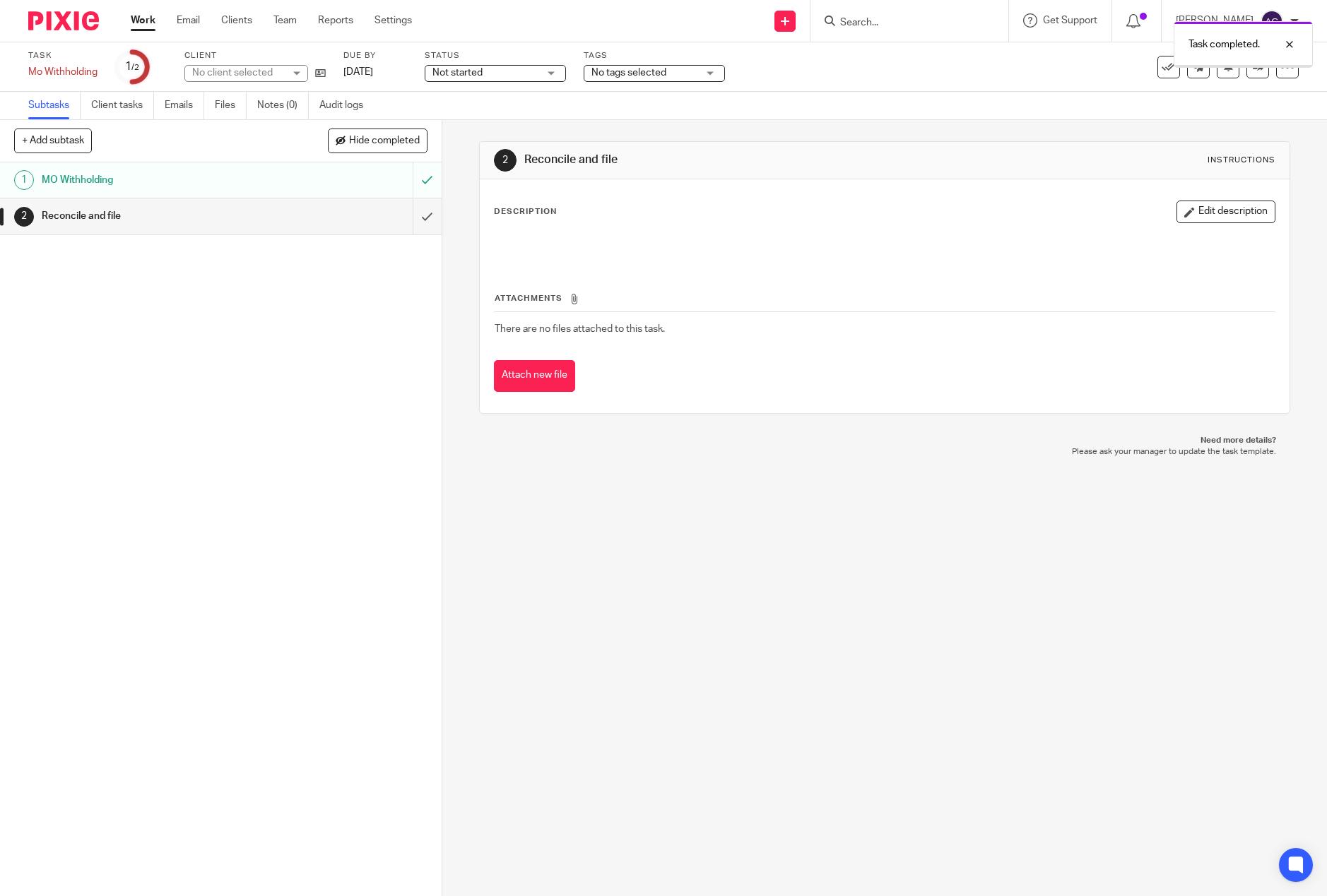
click at [410, 214] on input "submit" at bounding box center [220, 216] width 442 height 35
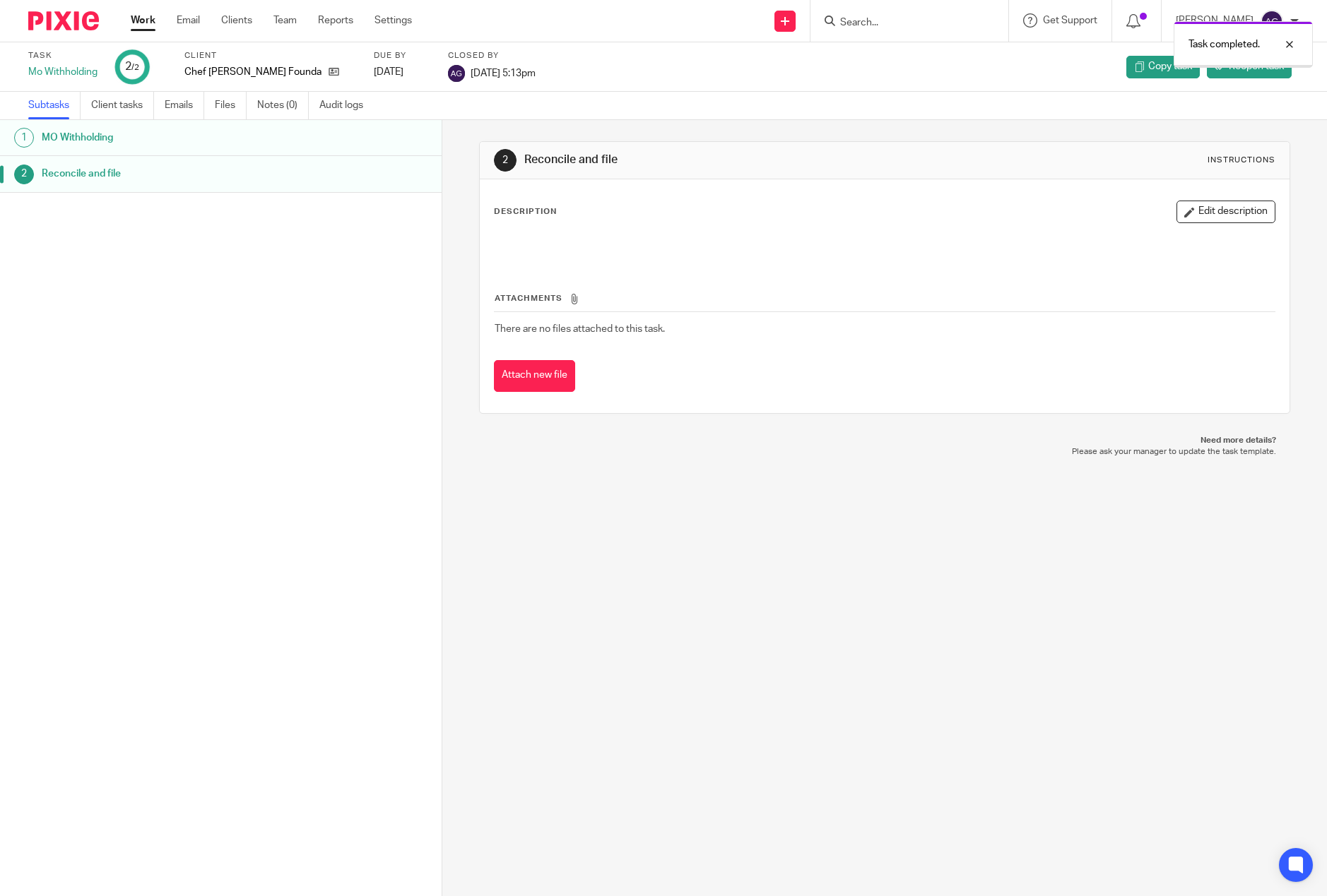
click at [147, 26] on link "Work" at bounding box center [143, 20] width 25 height 14
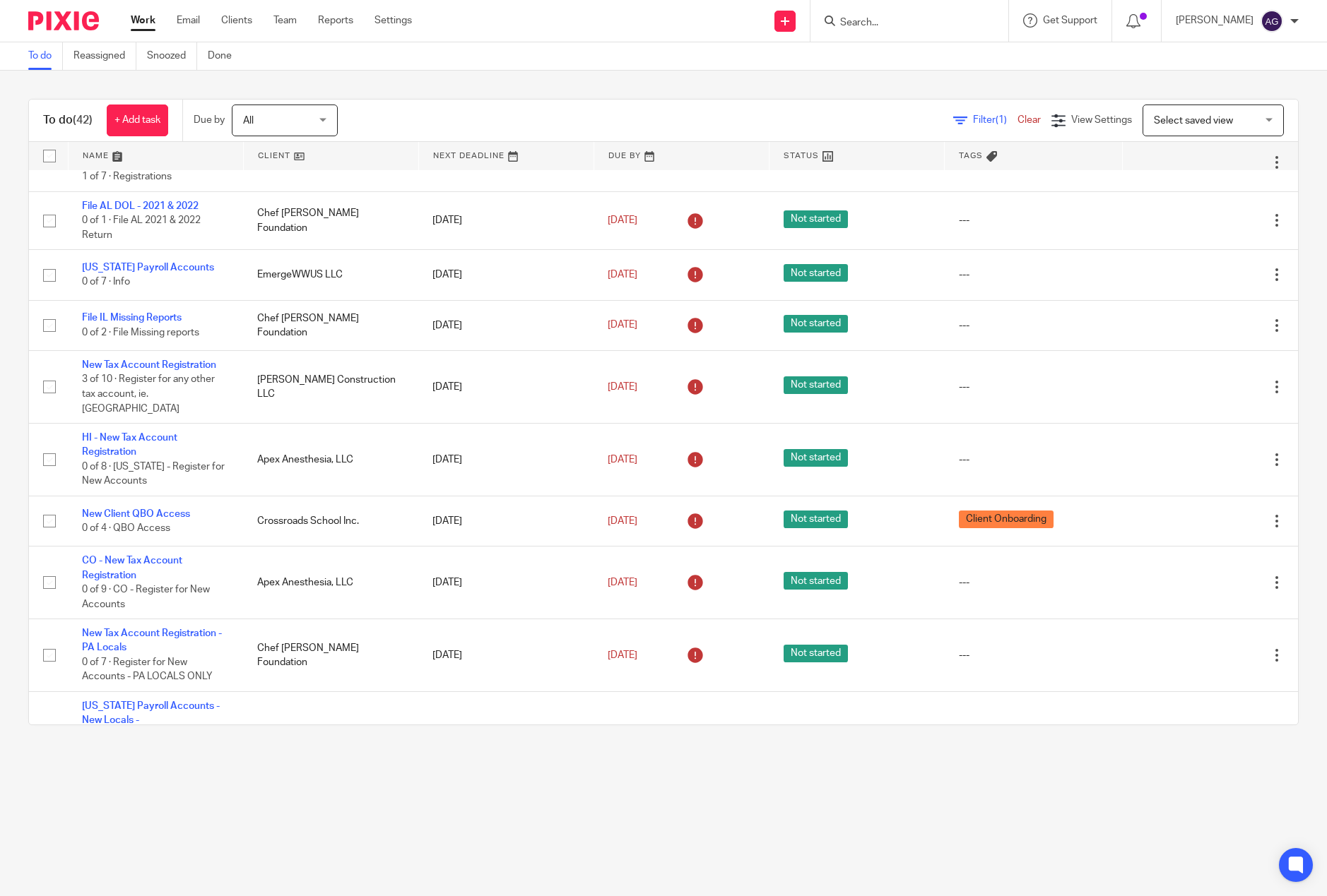
scroll to position [918, 0]
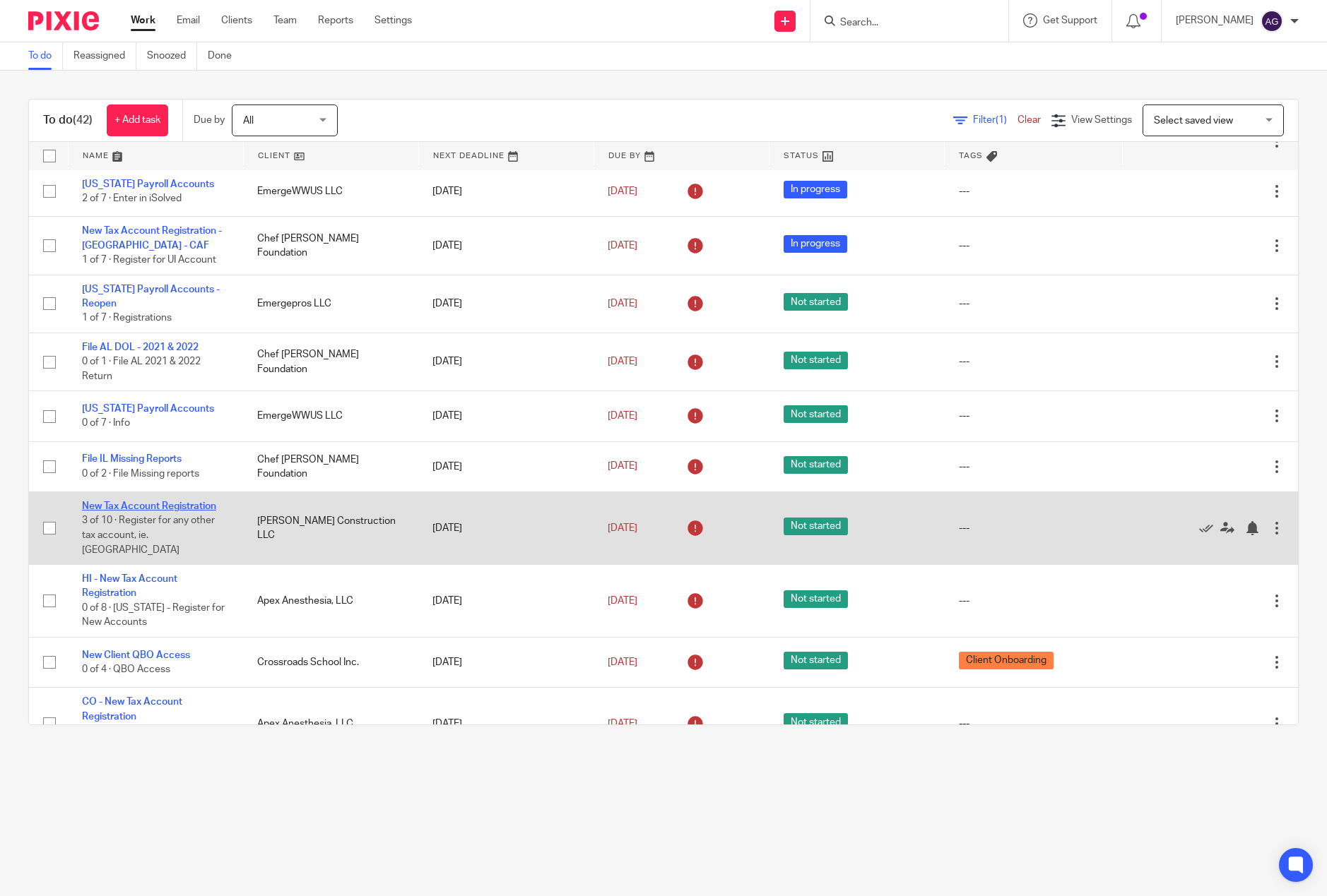
click at [175, 502] on link "New Tax Account Registration" at bounding box center [149, 506] width 134 height 10
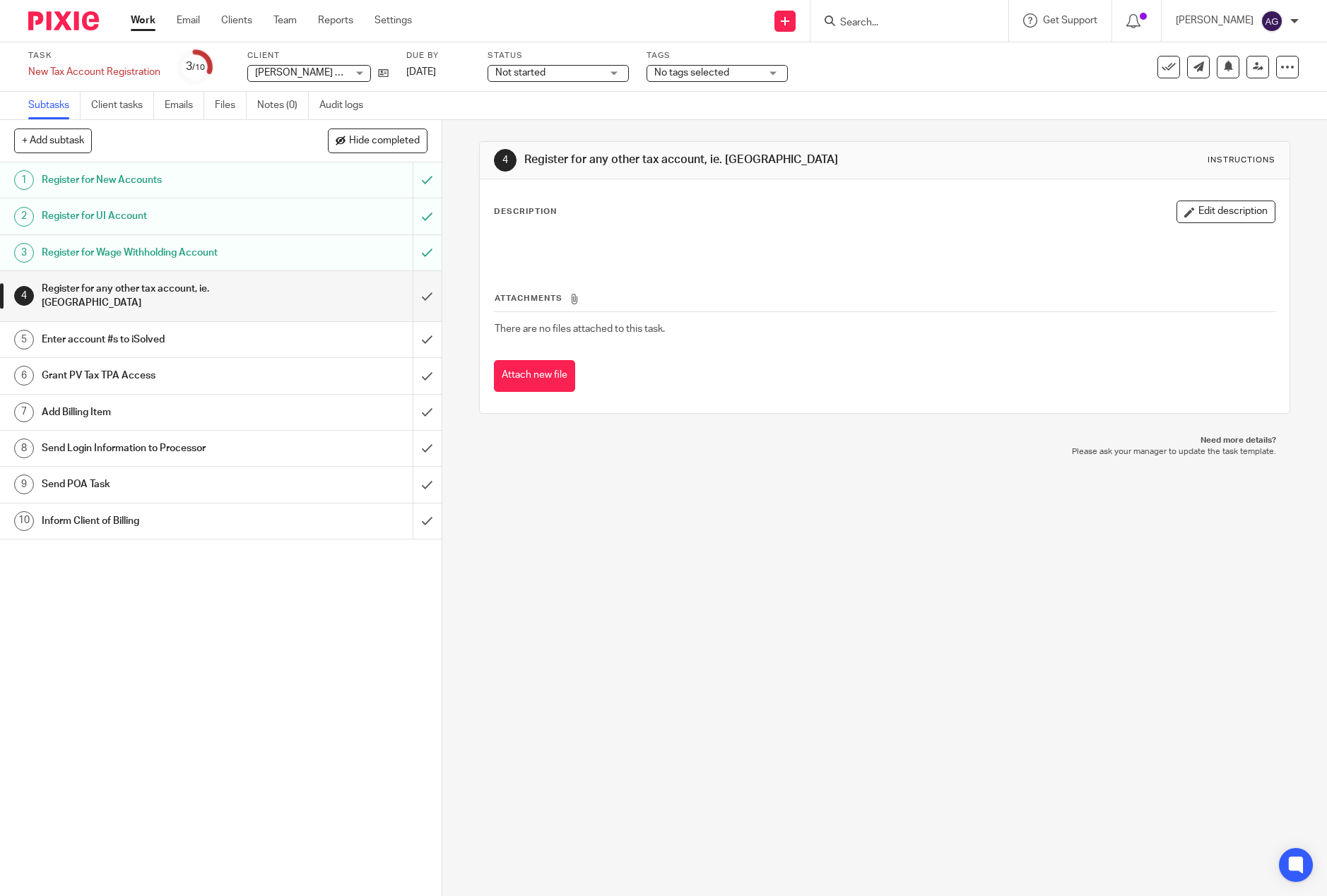
drag, startPoint x: 131, startPoint y: 26, endPoint x: 134, endPoint y: 34, distance: 8.5
click at [131, 26] on link "Work" at bounding box center [143, 20] width 25 height 14
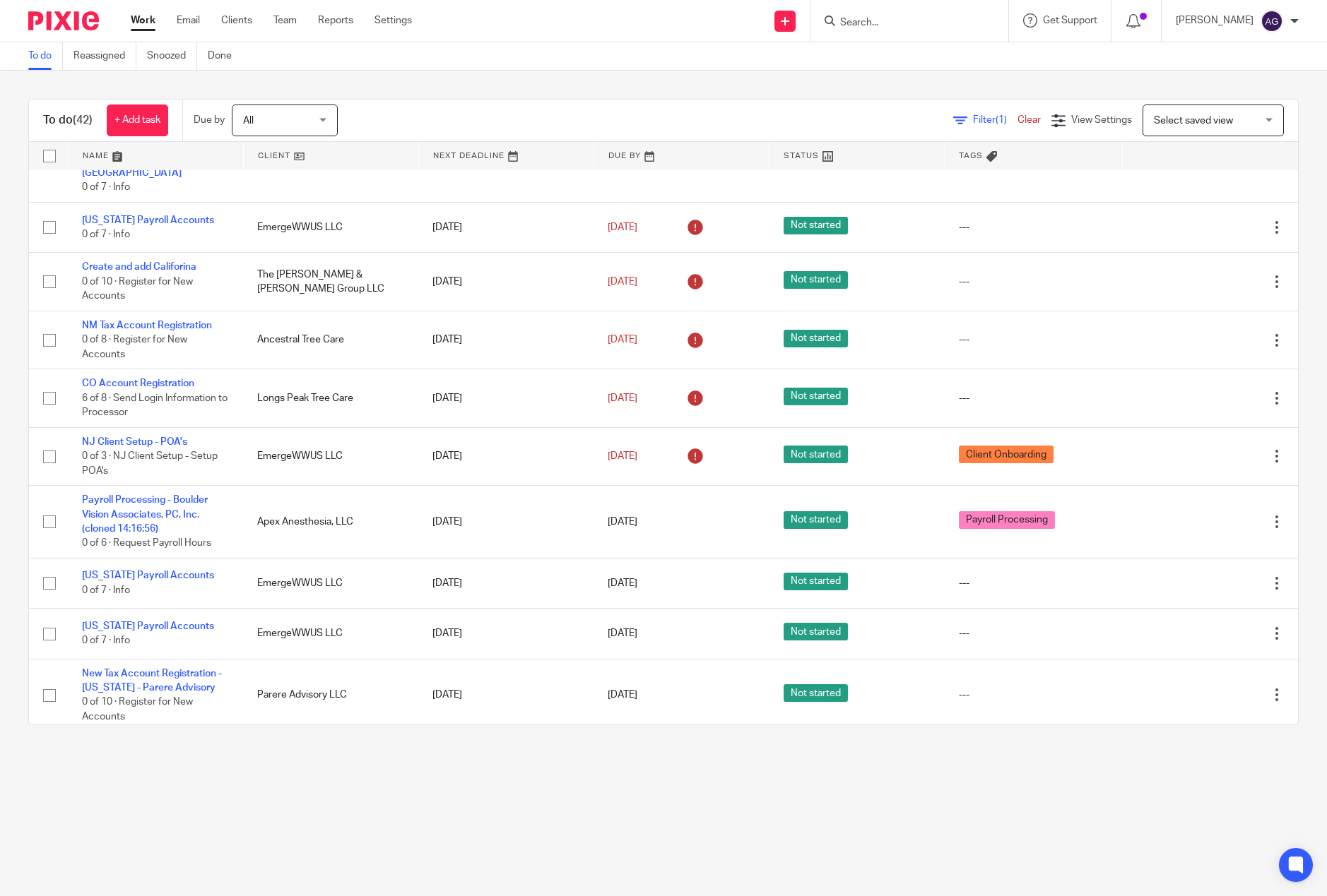
scroll to position [2012, 0]
